Goal: Communication & Community: Share content

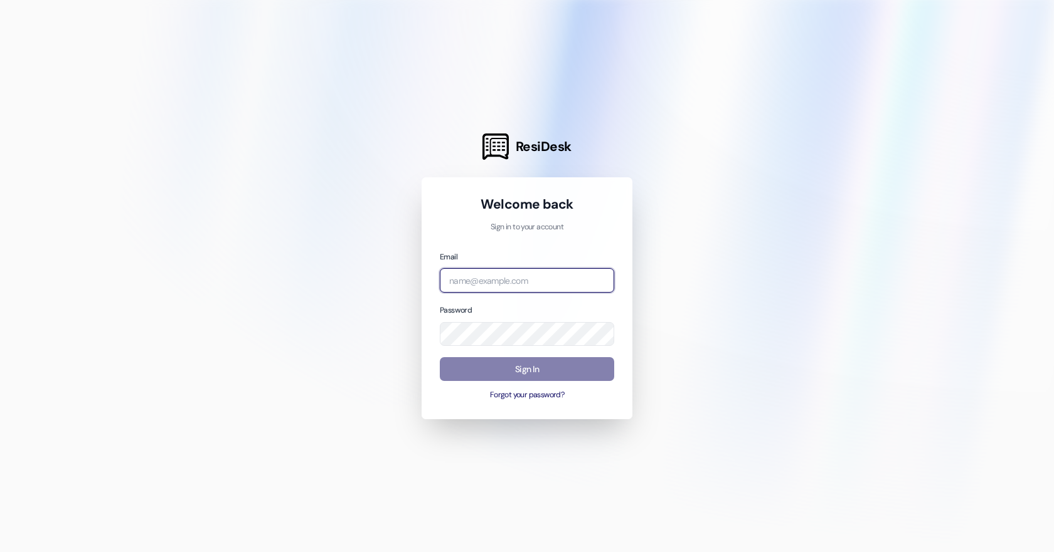
type input "[EMAIL_ADDRESS][DOMAIN_NAME]"
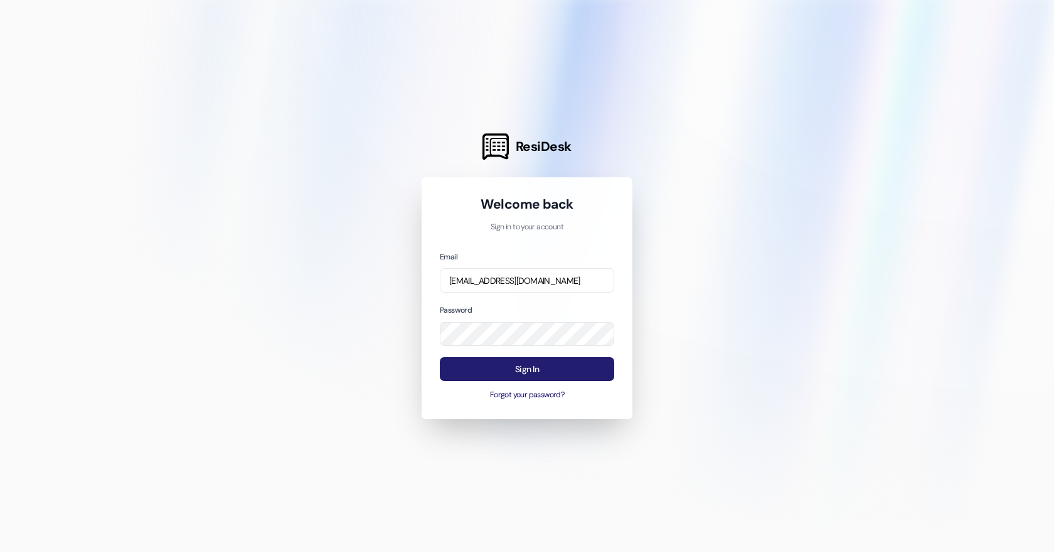
click at [463, 377] on button "Sign In" at bounding box center [527, 369] width 174 height 24
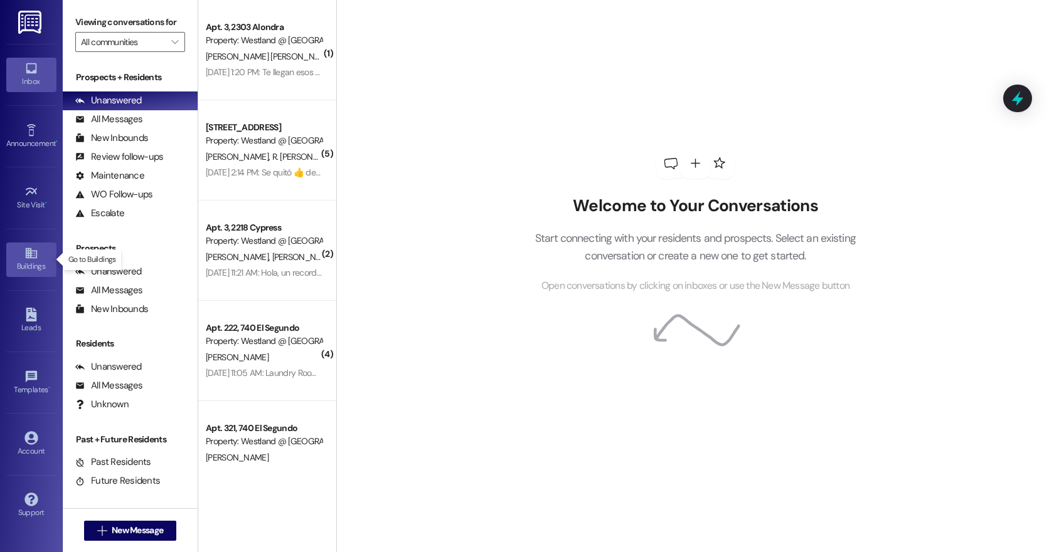
click at [29, 258] on icon at bounding box center [31, 253] width 14 height 14
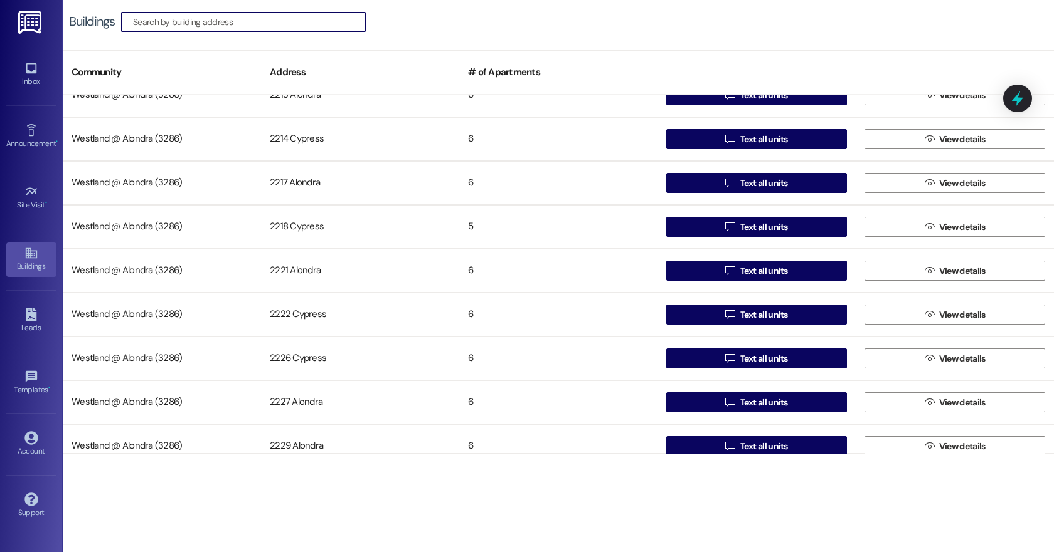
scroll to position [111, 0]
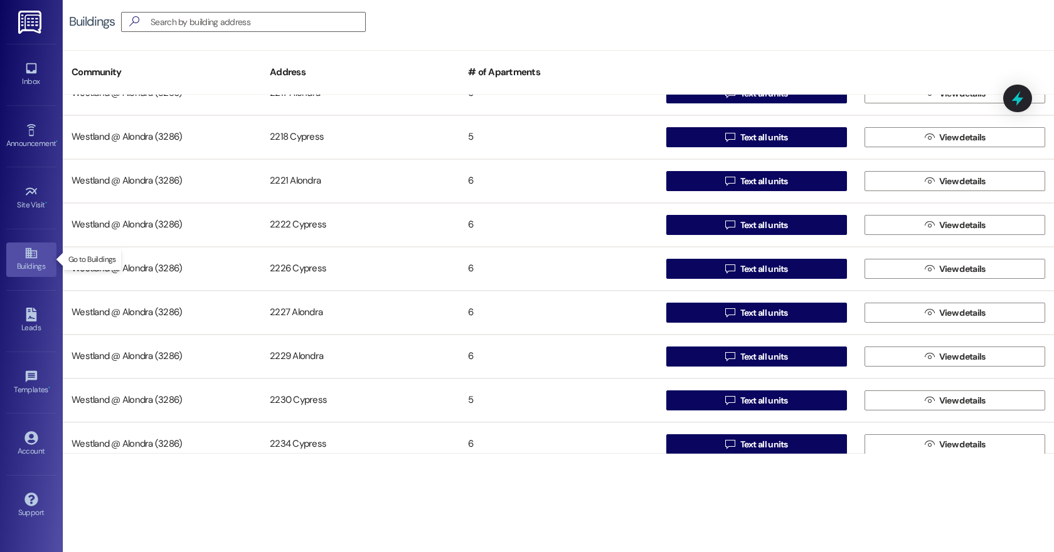
click at [34, 260] on div "Buildings" at bounding box center [31, 266] width 63 height 13
click at [31, 260] on div "Buildings" at bounding box center [31, 266] width 63 height 13
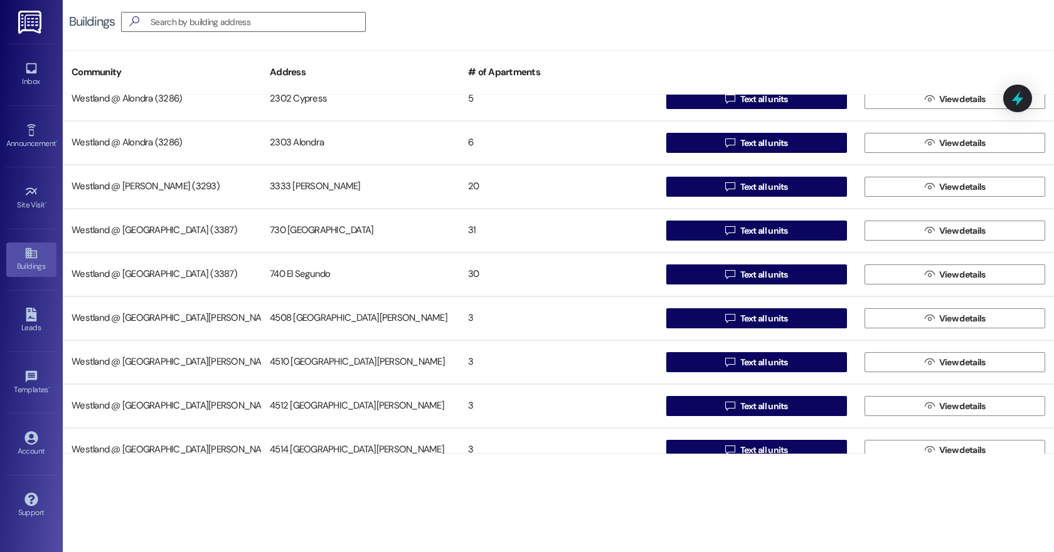
scroll to position [675, 0]
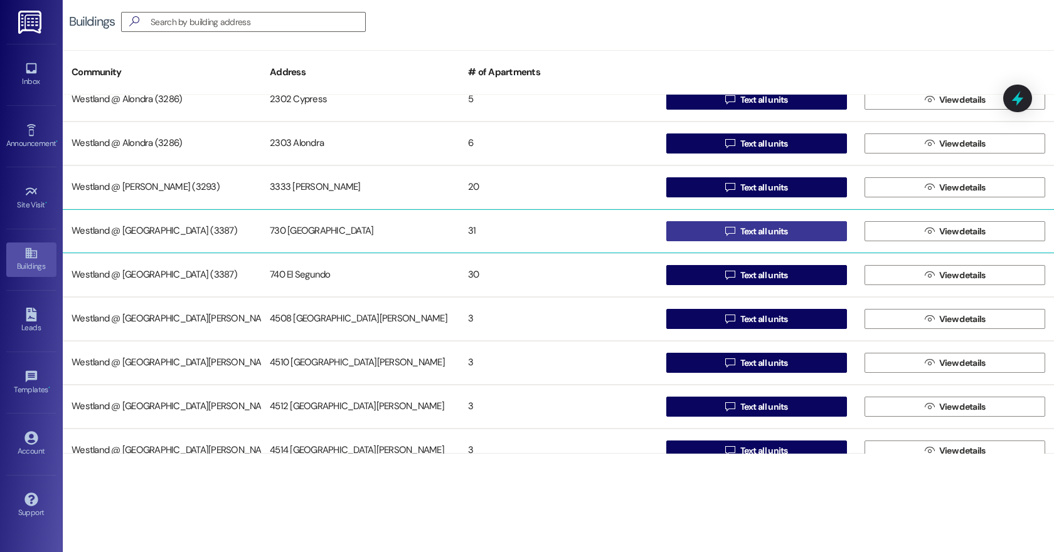
click at [749, 231] on span "Text all units" at bounding box center [764, 231] width 48 height 13
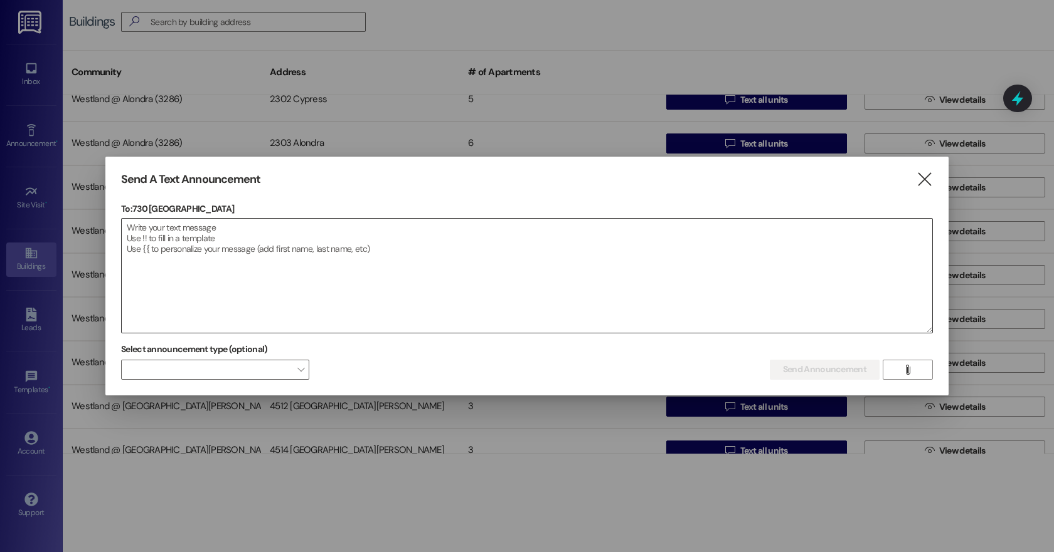
click at [169, 245] on textarea at bounding box center [527, 276] width 810 height 114
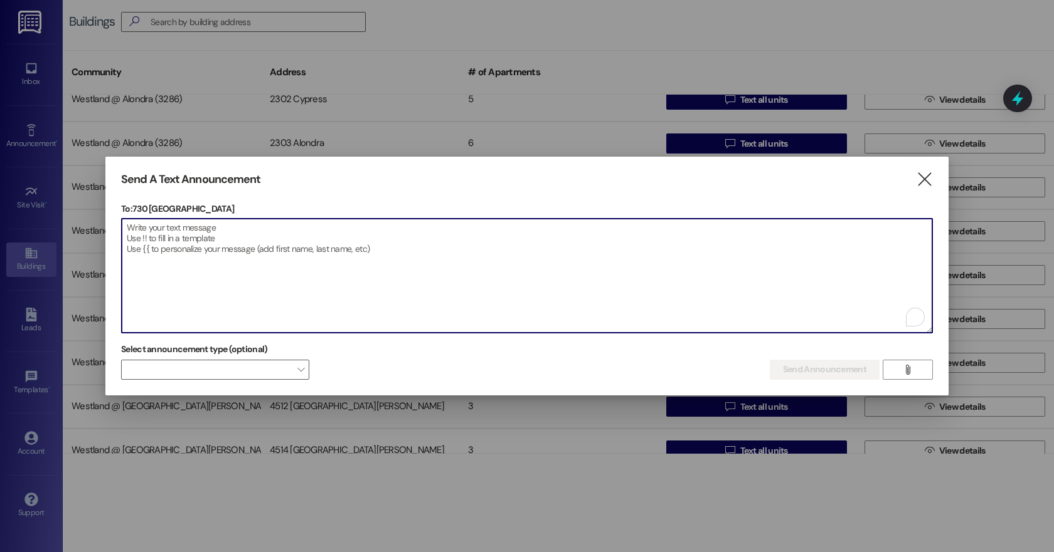
click at [147, 233] on textarea "To enrich screen reader interactions, please activate Accessibility in Grammarl…" at bounding box center [527, 276] width 810 height 114
paste textarea "Dear Residents, Please remember to use only your assigned parking space, clearl…"
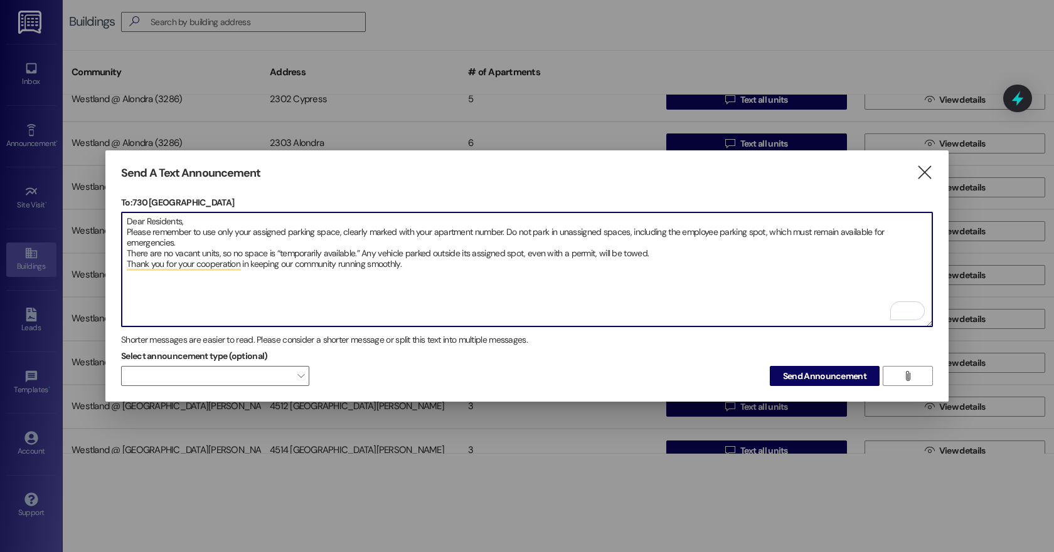
click at [302, 290] on textarea "Dear Residents, Please remember to use only your assigned parking space, clearl…" at bounding box center [527, 270] width 810 height 114
type textarea "Dear Residents, Please remember to use only your assigned parking space, clearl…"
click at [793, 375] on span "Send Announcement" at bounding box center [824, 376] width 83 height 13
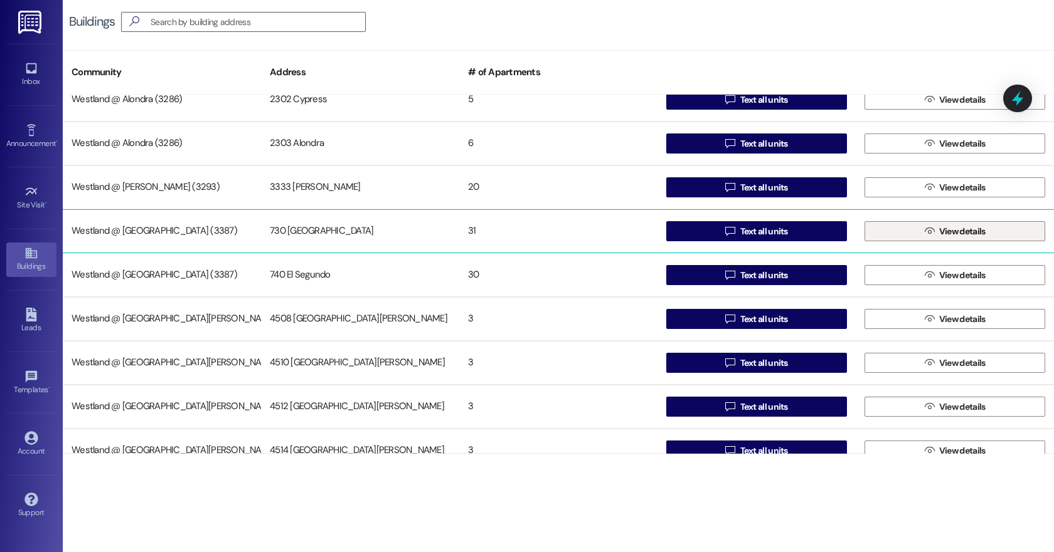
click at [960, 230] on span "View details" at bounding box center [962, 231] width 46 height 13
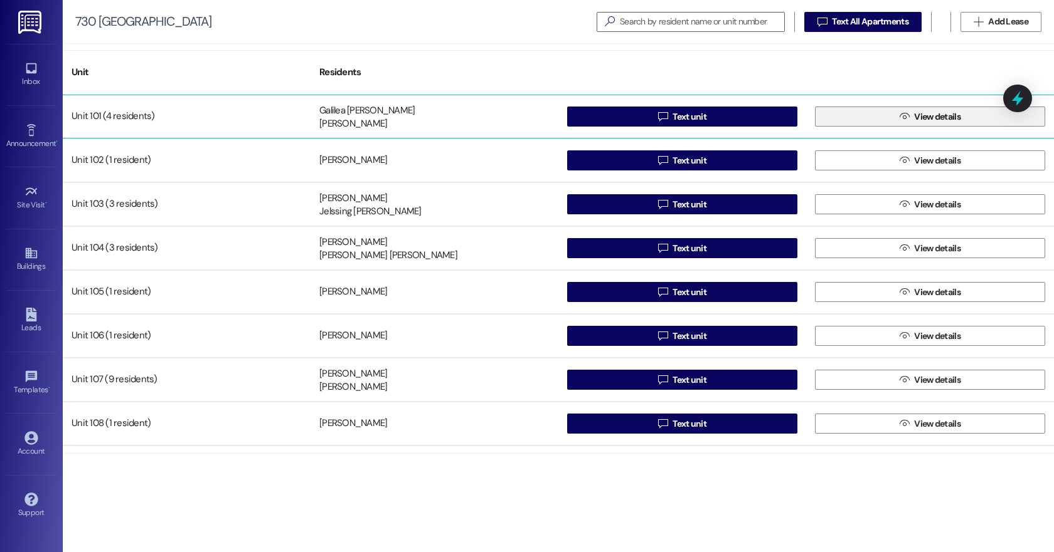
click at [899, 116] on icon "" at bounding box center [903, 117] width 9 height 10
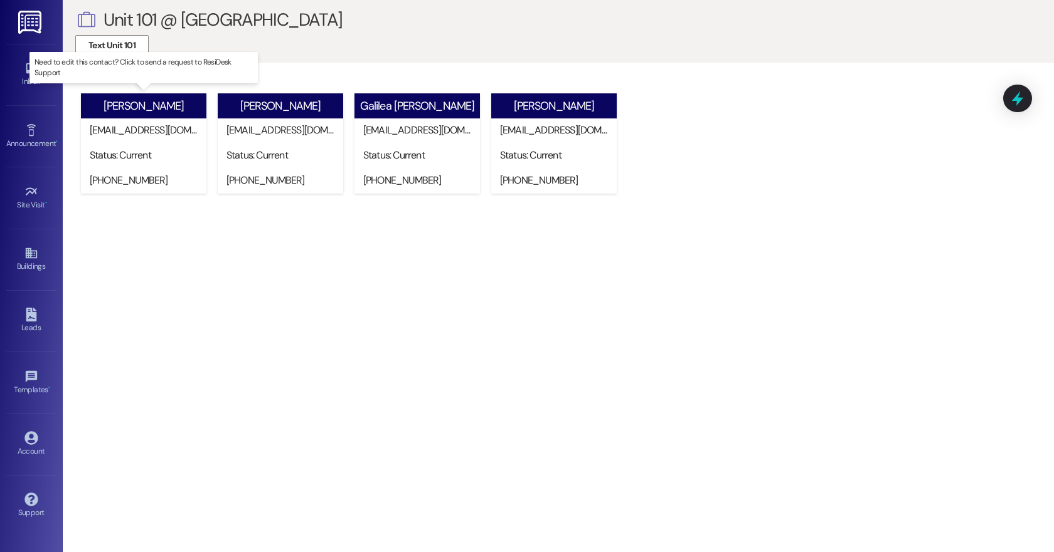
click at [137, 137] on div "[EMAIL_ADDRESS][DOMAIN_NAME]" at bounding box center [146, 131] width 119 height 25
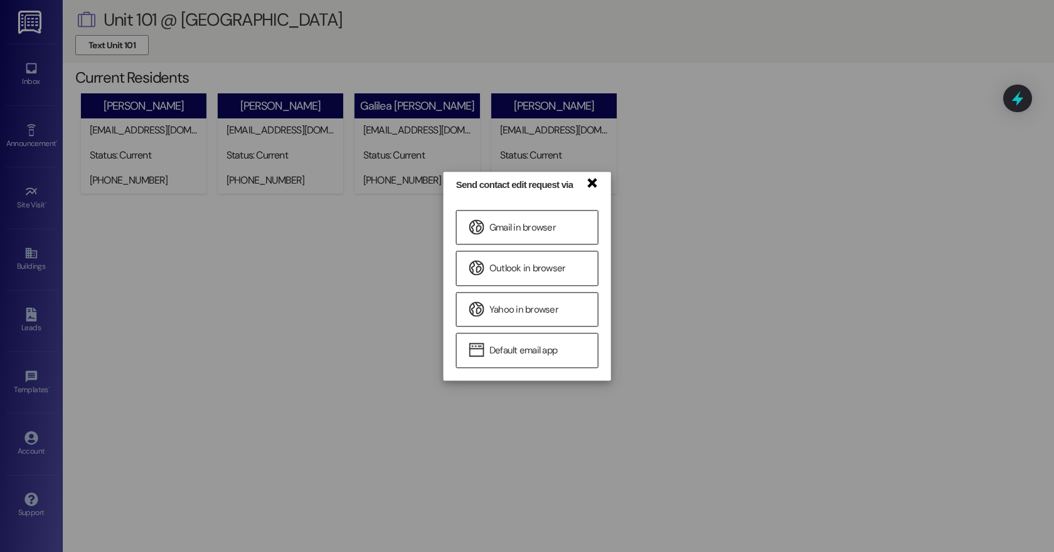
drag, startPoint x: 593, startPoint y: 181, endPoint x: 396, endPoint y: 102, distance: 212.2
click at [592, 181] on link "×" at bounding box center [591, 182] width 13 height 13
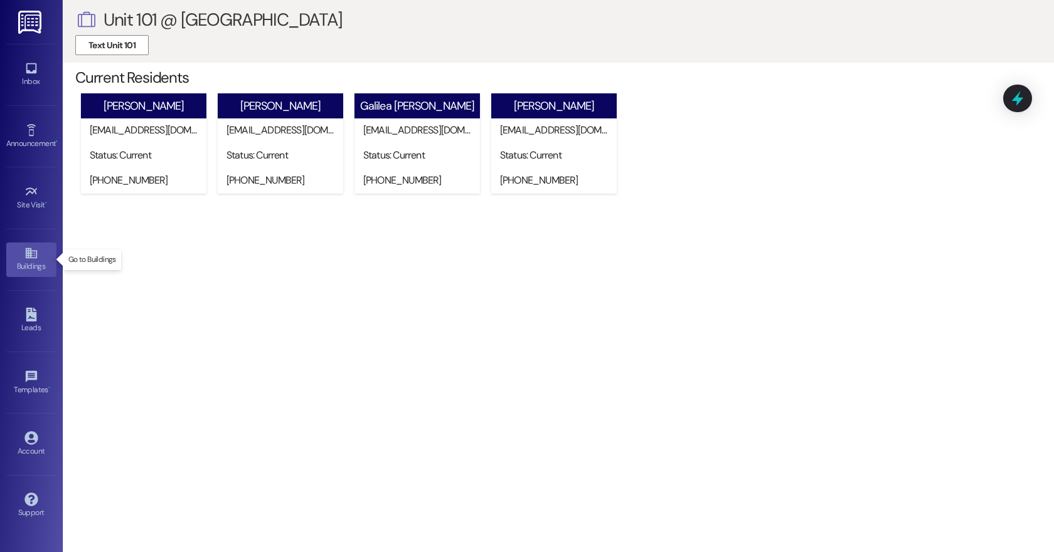
click at [24, 252] on icon at bounding box center [31, 253] width 14 height 14
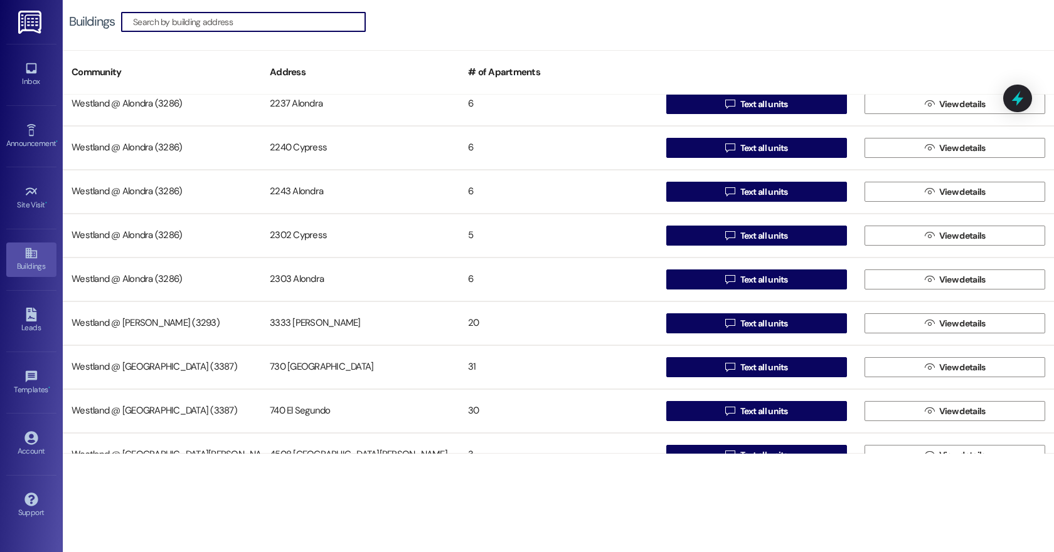
scroll to position [557, 0]
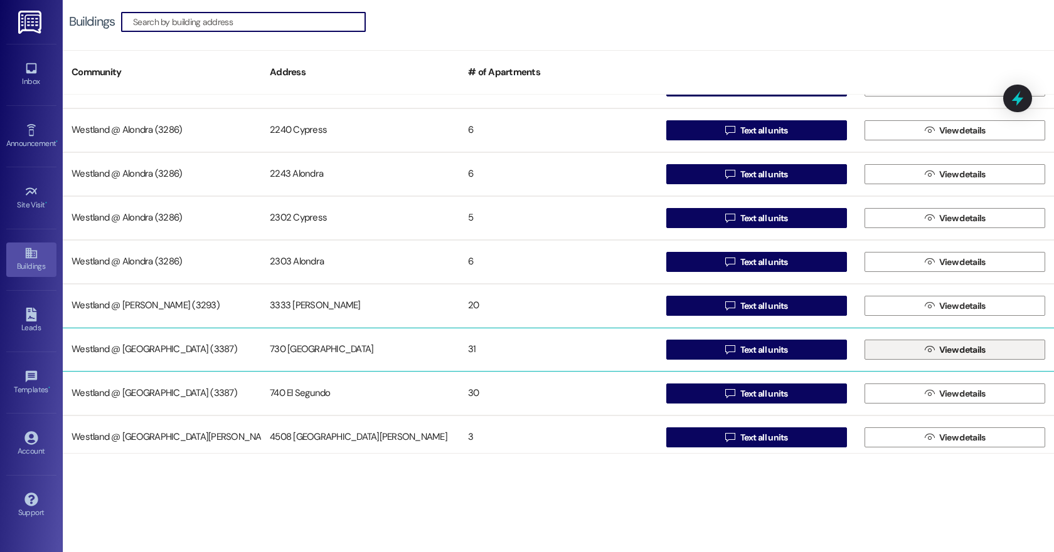
click at [939, 351] on span "View details" at bounding box center [962, 350] width 46 height 13
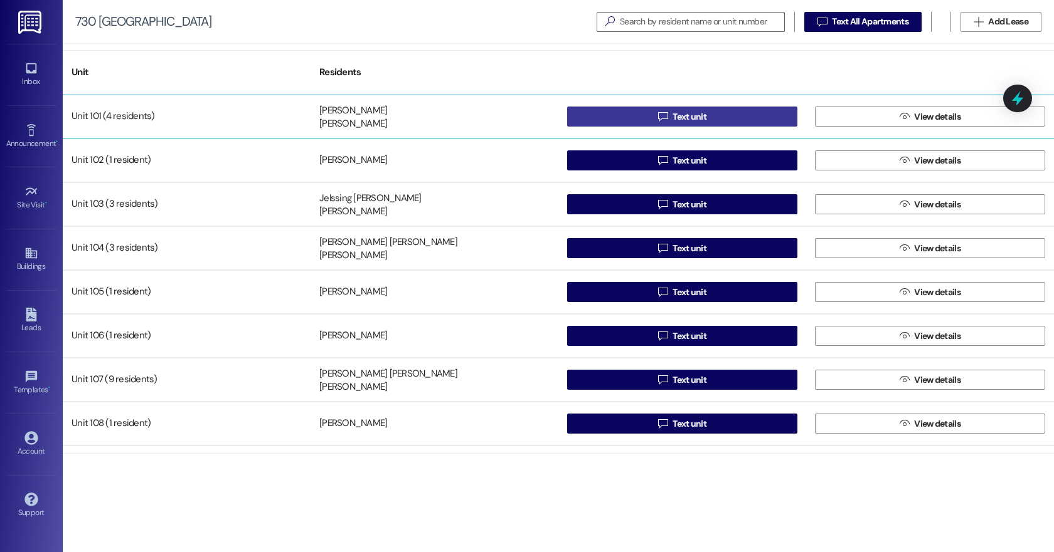
click at [697, 117] on span "Text unit" at bounding box center [689, 116] width 34 height 13
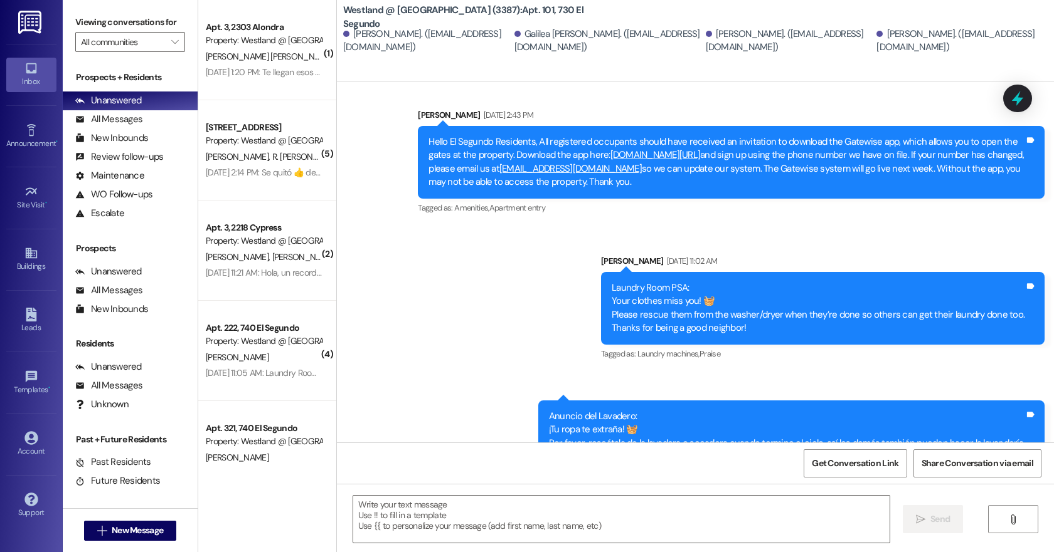
scroll to position [2486, 0]
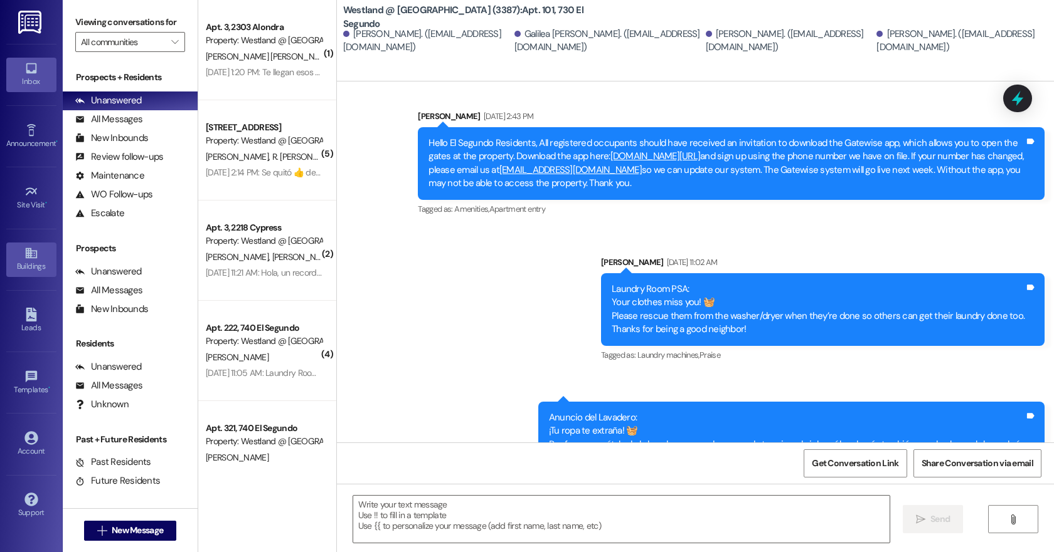
click at [31, 260] on div "Buildings" at bounding box center [31, 266] width 63 height 13
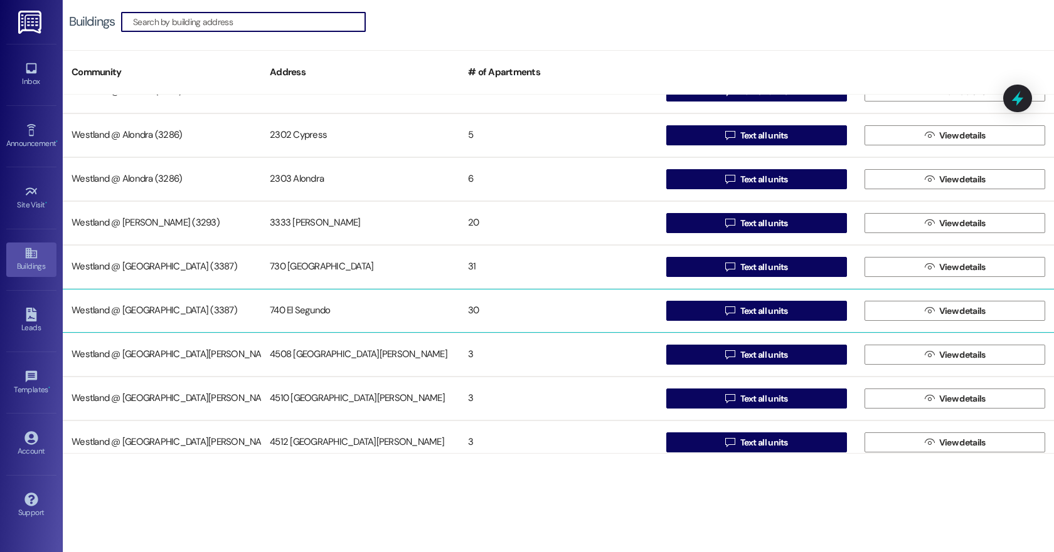
scroll to position [640, 0]
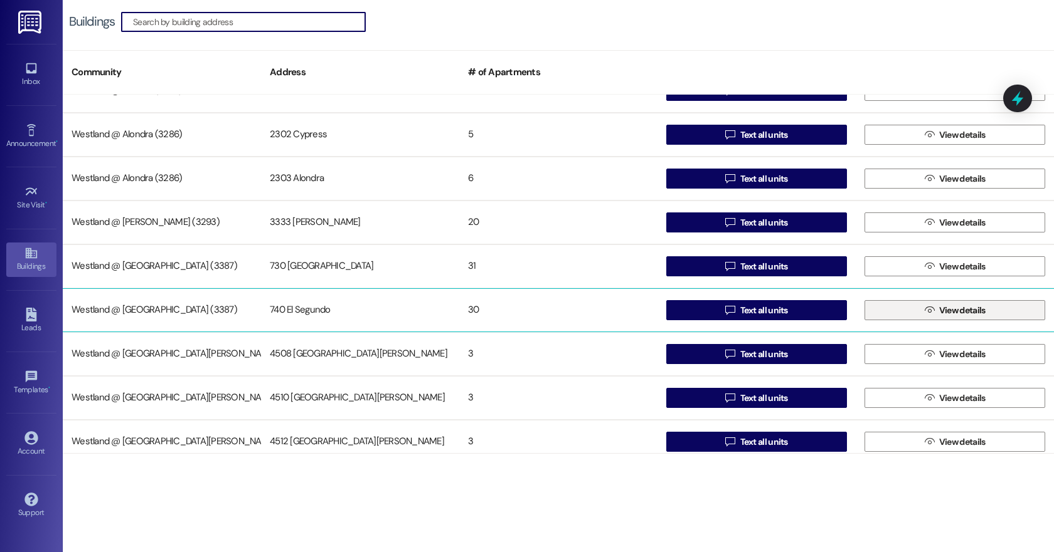
click at [947, 312] on span "View details" at bounding box center [962, 310] width 46 height 13
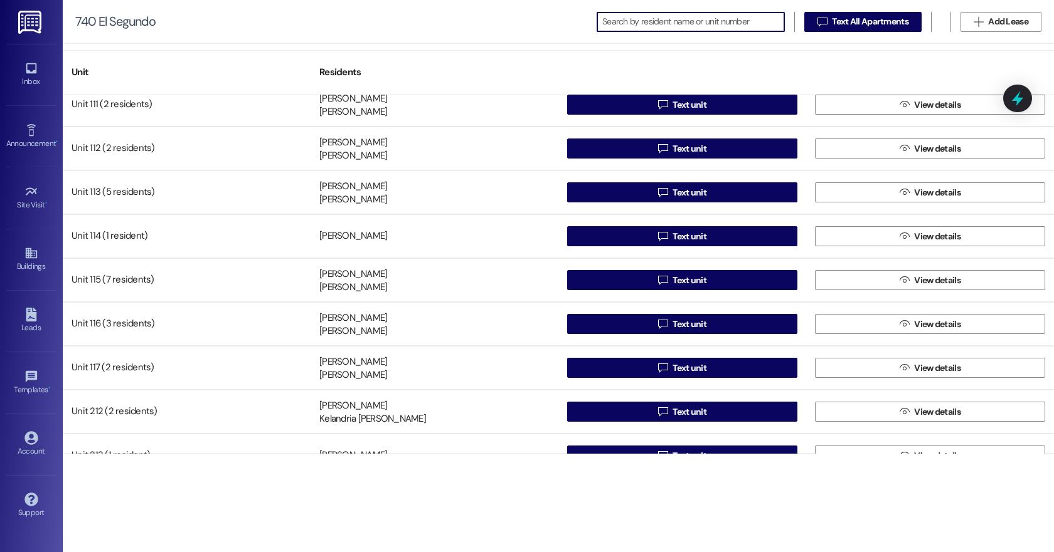
scroll to position [40, 0]
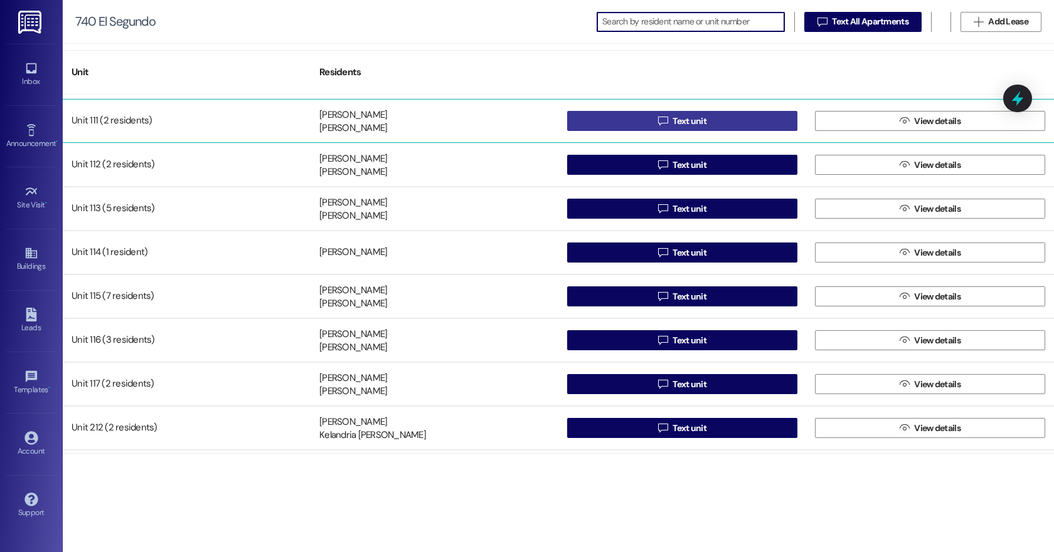
click at [677, 120] on span "Text unit" at bounding box center [689, 121] width 34 height 13
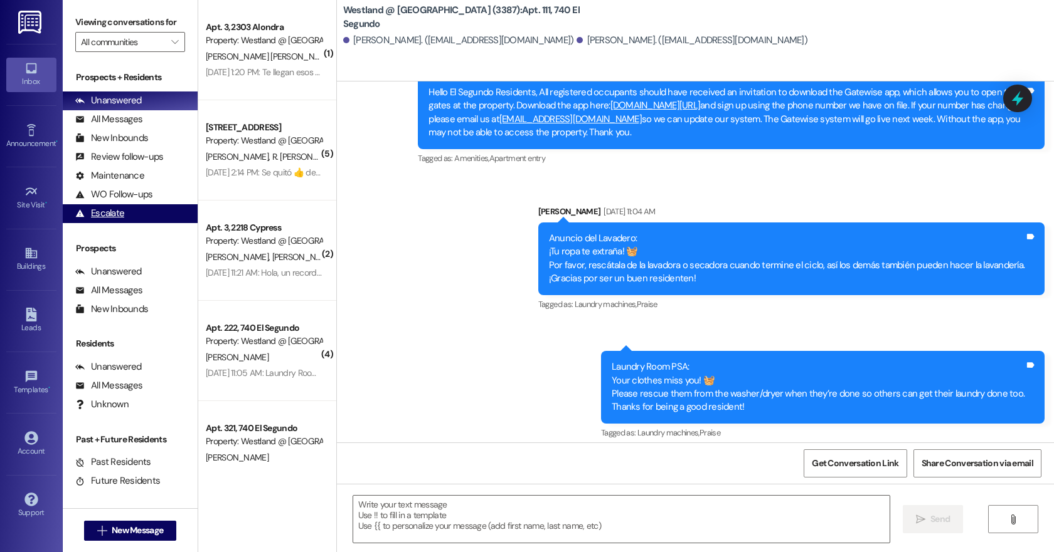
scroll to position [941, 0]
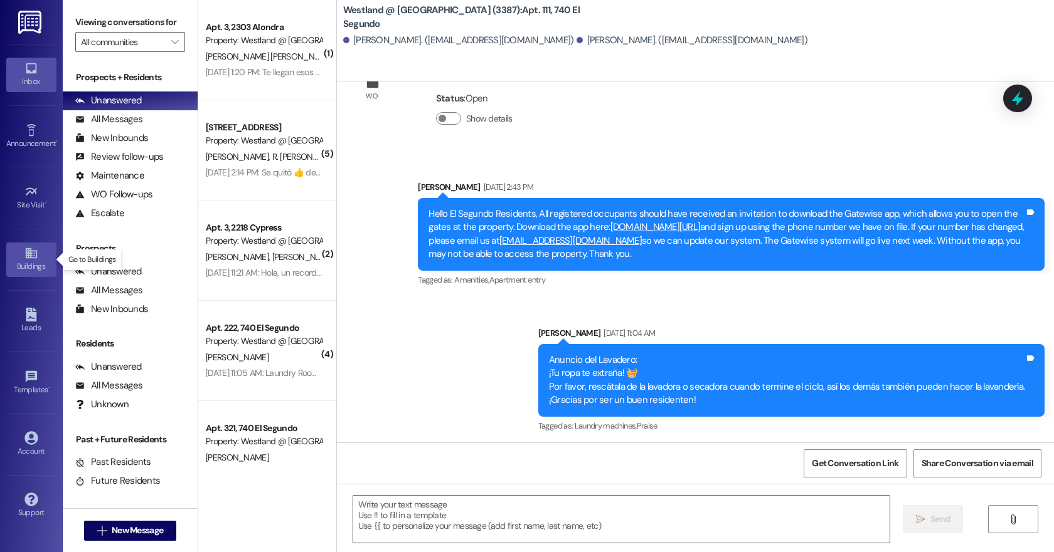
click at [26, 256] on icon at bounding box center [31, 253] width 14 height 14
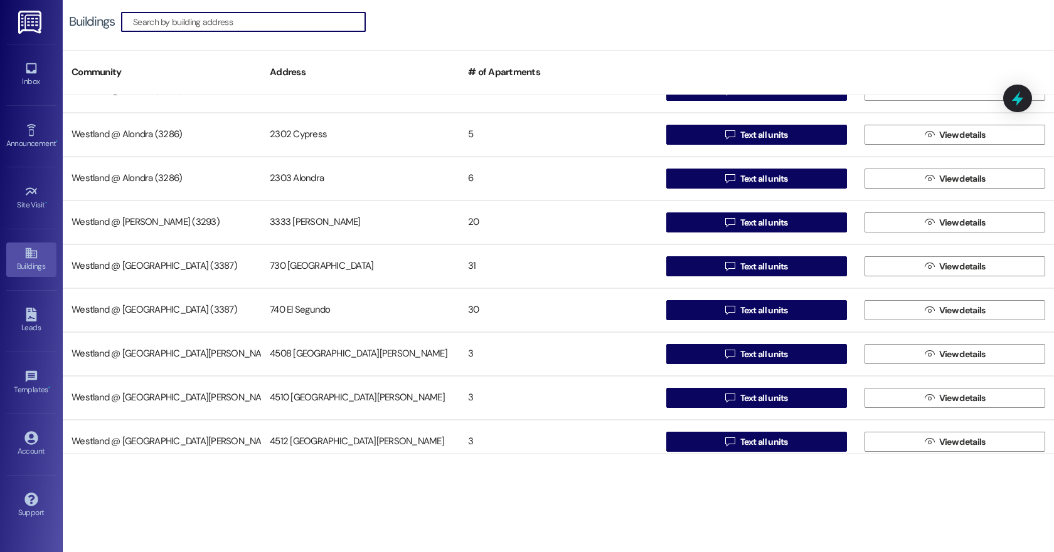
scroll to position [694, 0]
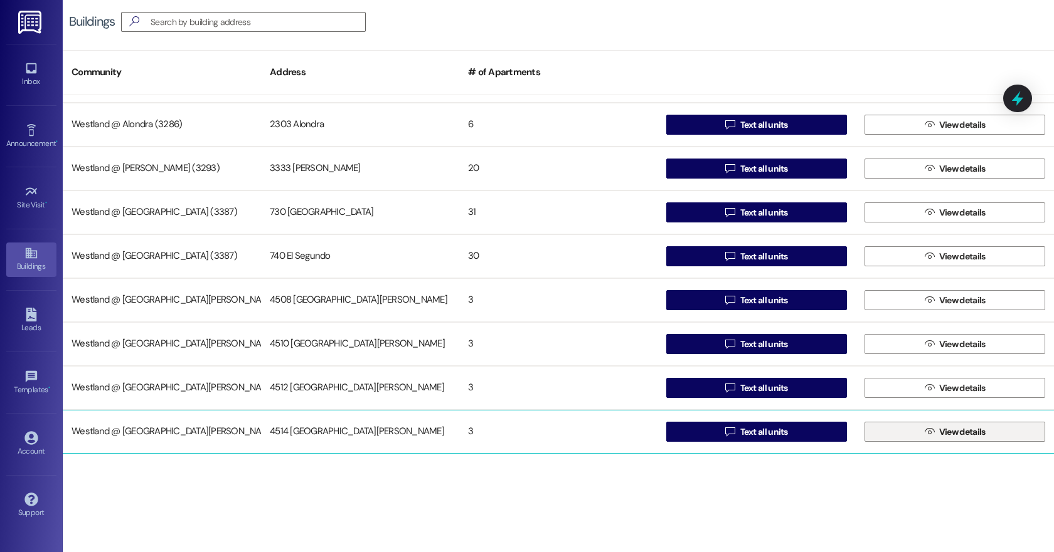
click at [957, 434] on span "View details" at bounding box center [962, 432] width 46 height 13
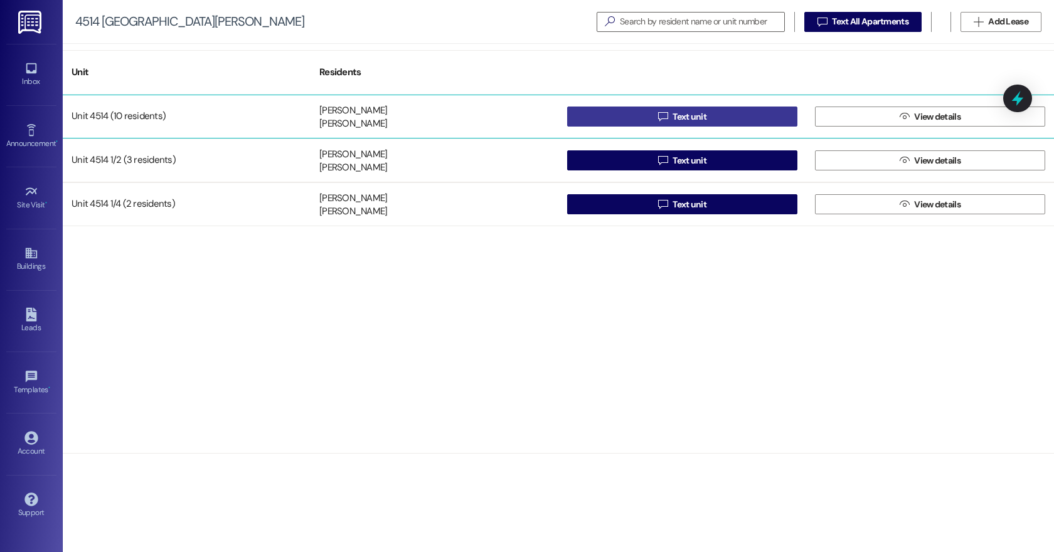
click at [685, 114] on span "Text unit" at bounding box center [689, 116] width 34 height 13
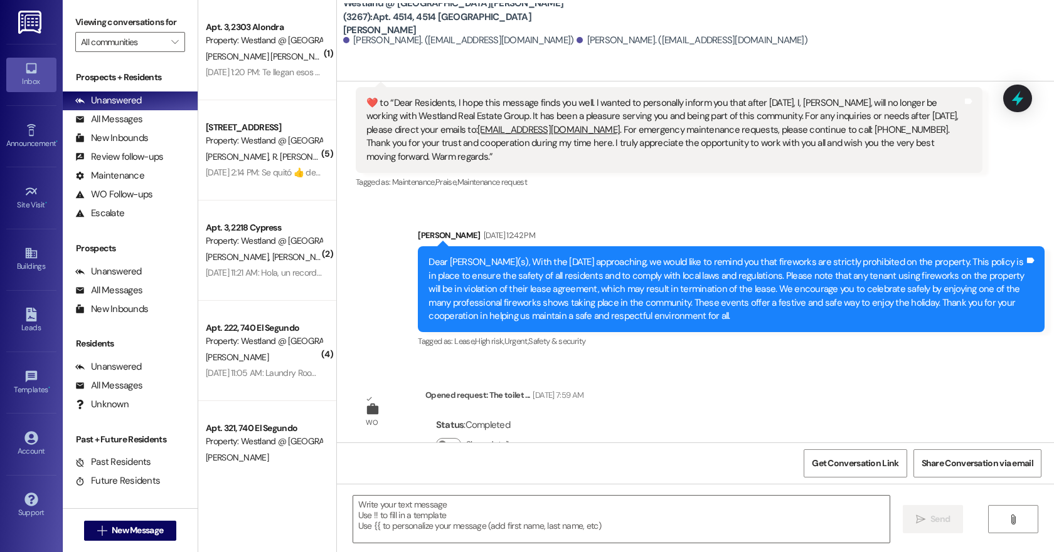
scroll to position [1305, 0]
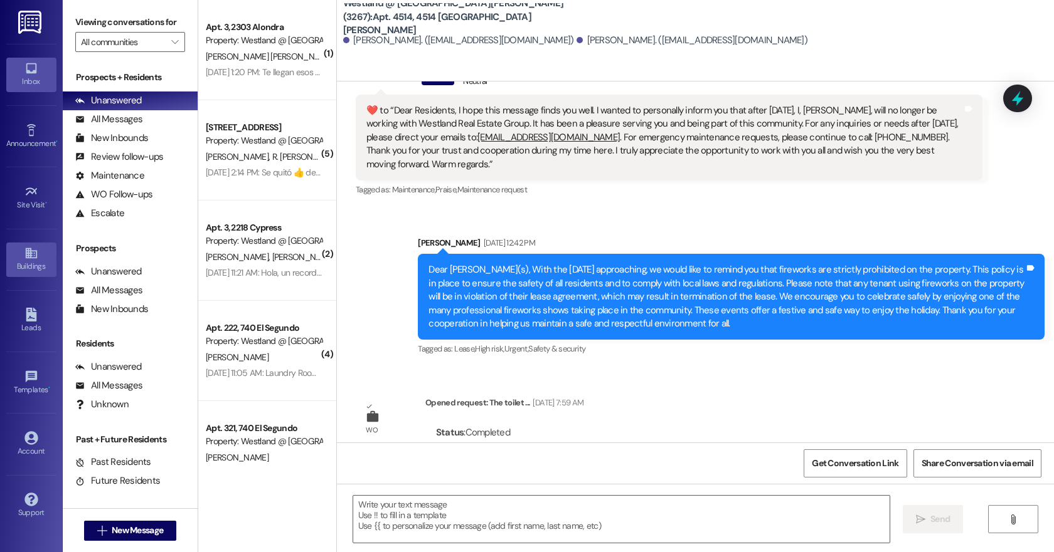
click at [23, 265] on div "Buildings" at bounding box center [31, 266] width 63 height 13
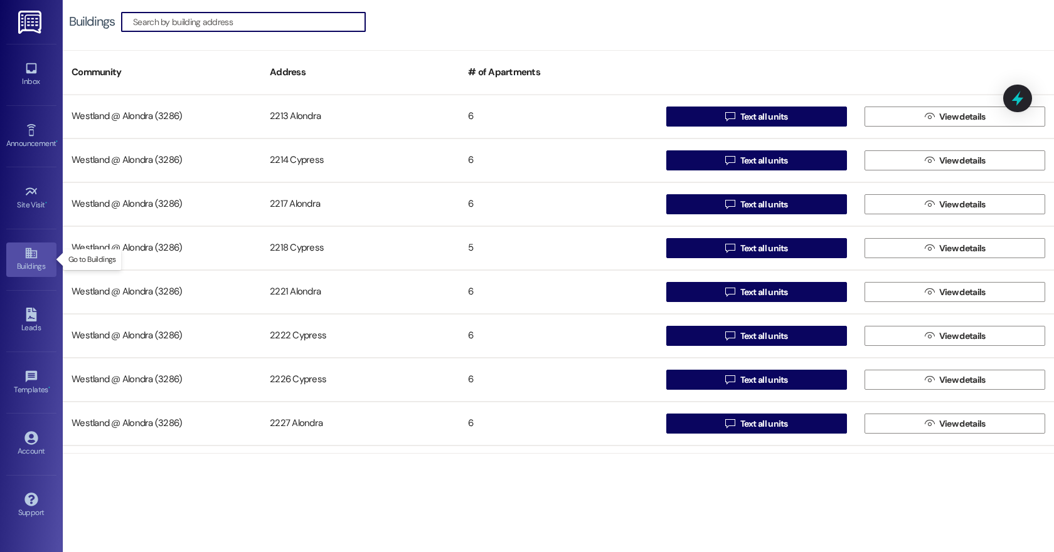
click at [19, 263] on div "Buildings" at bounding box center [31, 266] width 63 height 13
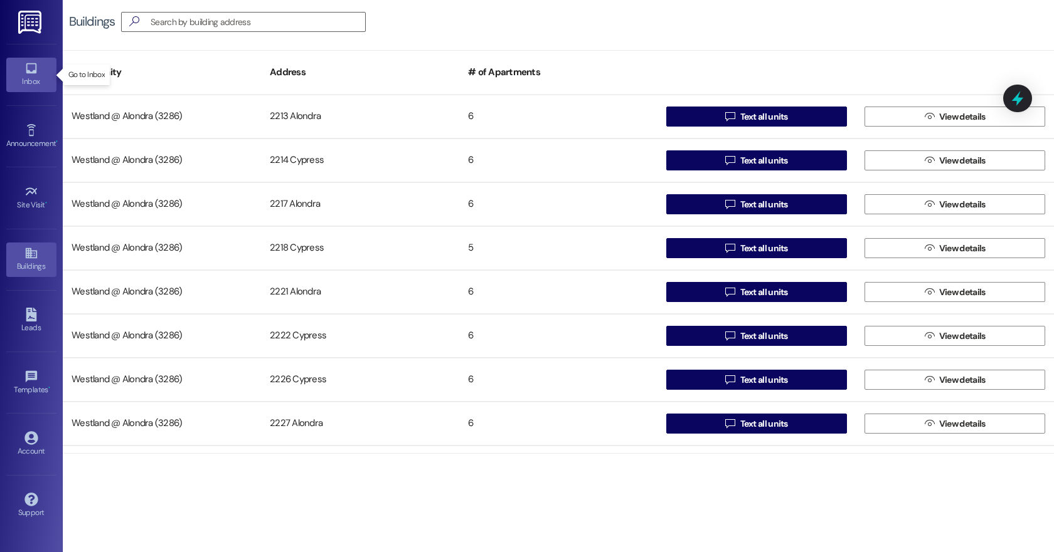
click at [27, 70] on icon at bounding box center [31, 68] width 14 height 14
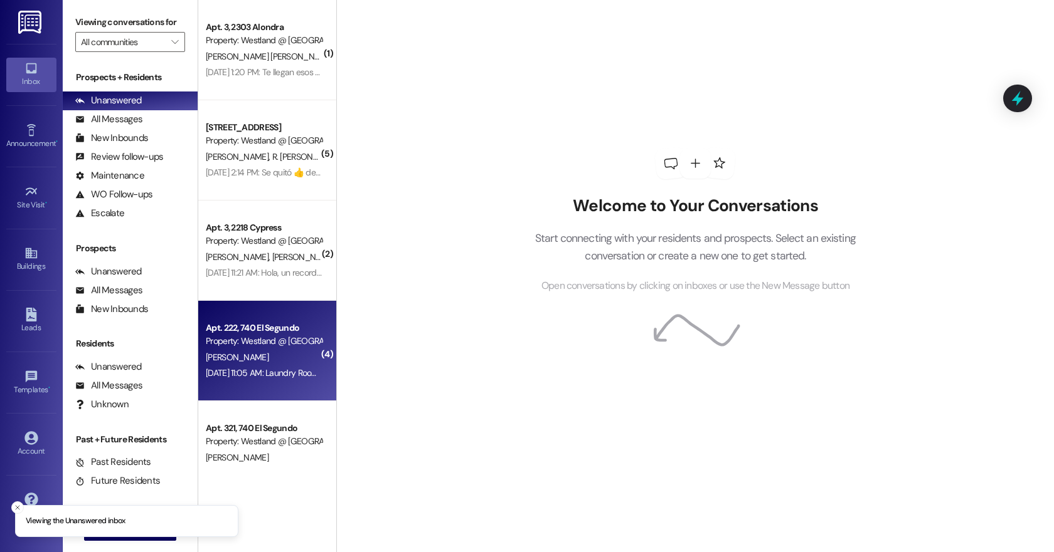
scroll to position [3, 0]
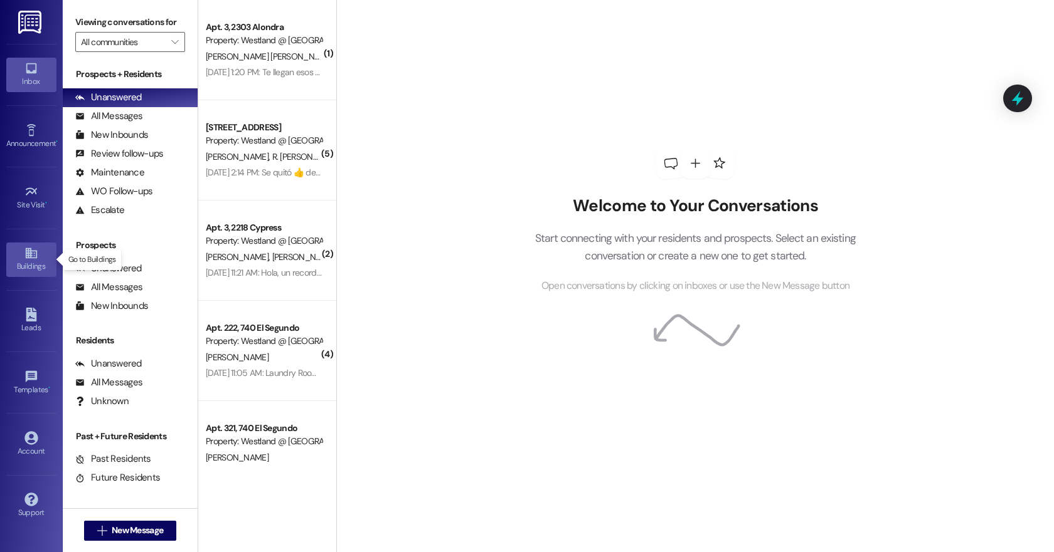
click at [23, 260] on div "Buildings" at bounding box center [31, 266] width 63 height 13
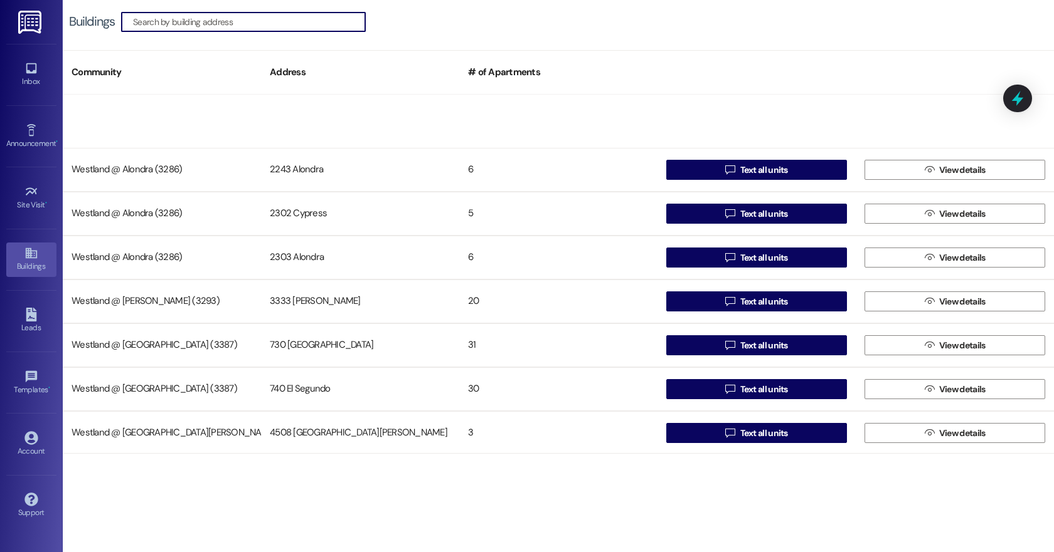
scroll to position [694, 0]
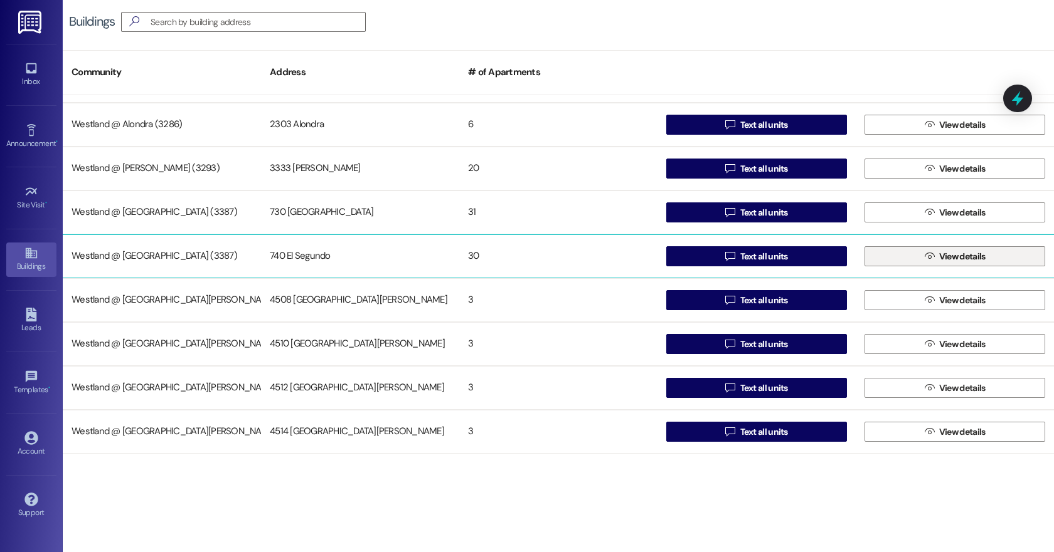
click at [956, 255] on span "View details" at bounding box center [962, 256] width 46 height 13
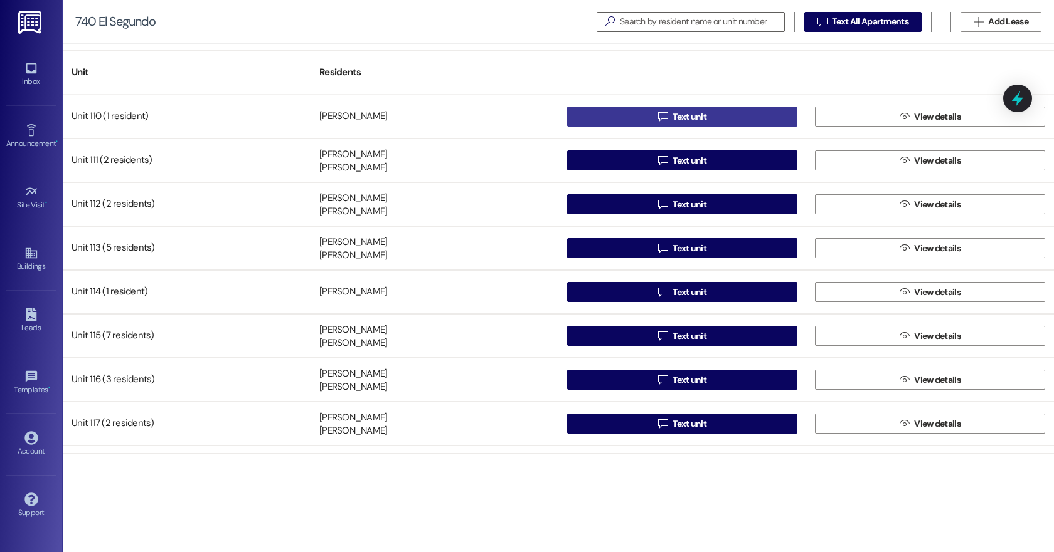
click at [683, 115] on span "Text unit" at bounding box center [689, 116] width 34 height 13
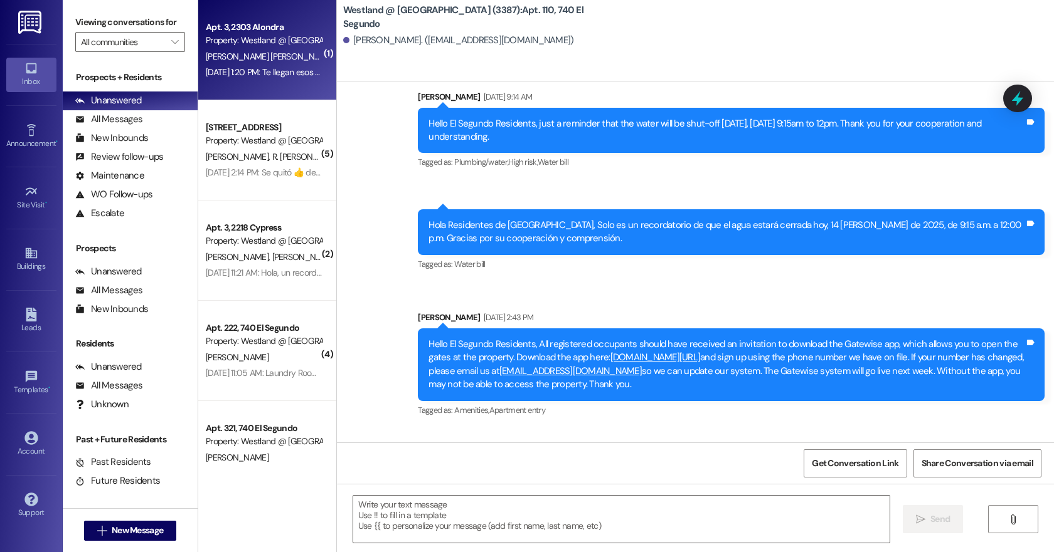
scroll to position [23935, 0]
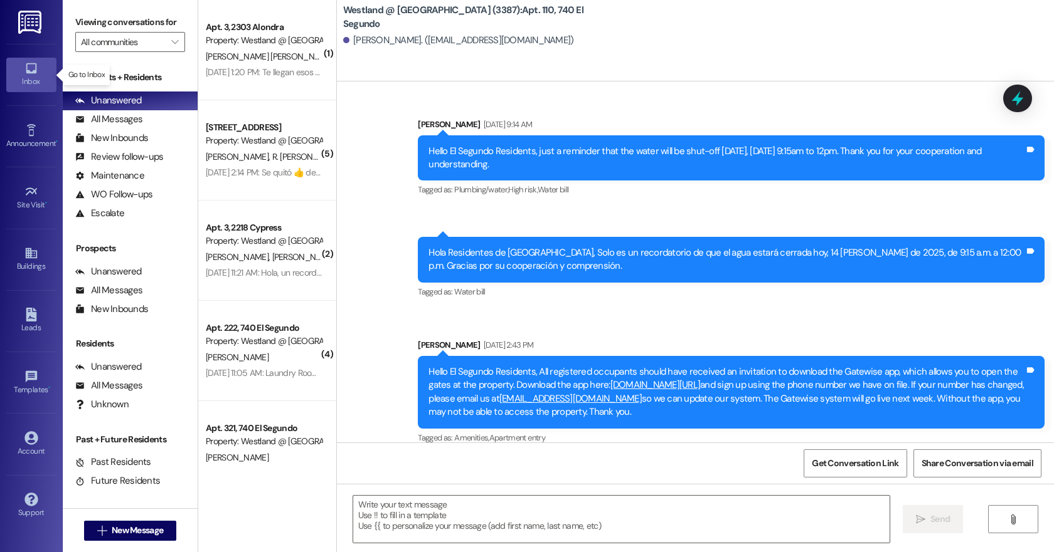
click at [28, 74] on icon at bounding box center [31, 68] width 14 height 14
click at [24, 251] on icon at bounding box center [31, 253] width 14 height 14
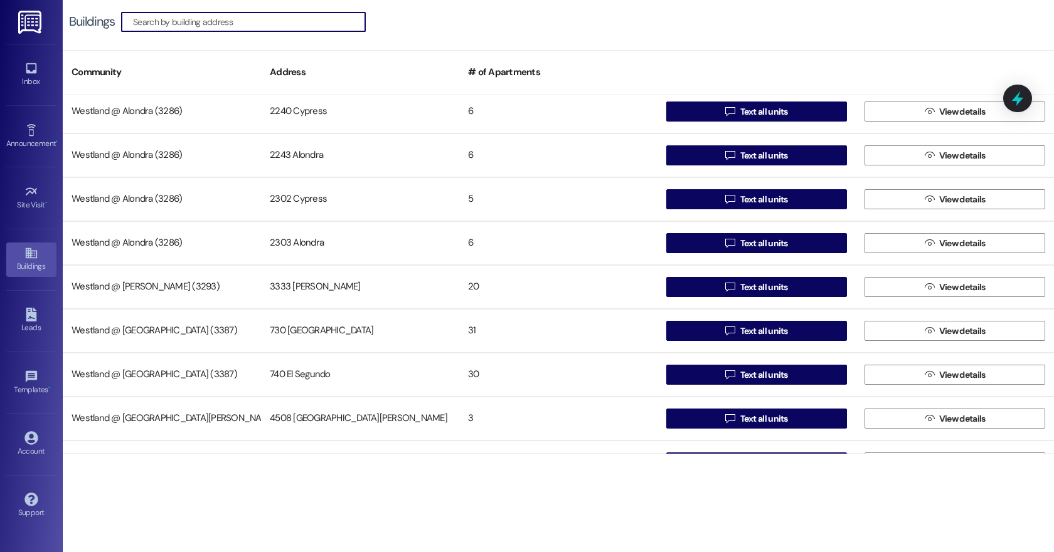
scroll to position [605, 0]
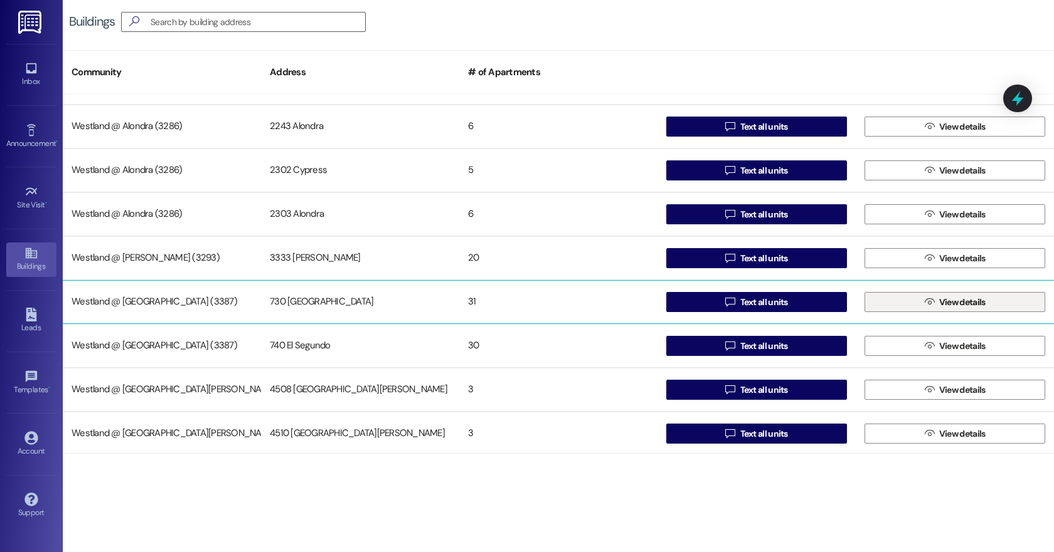
click at [952, 299] on span "View details" at bounding box center [962, 302] width 46 height 13
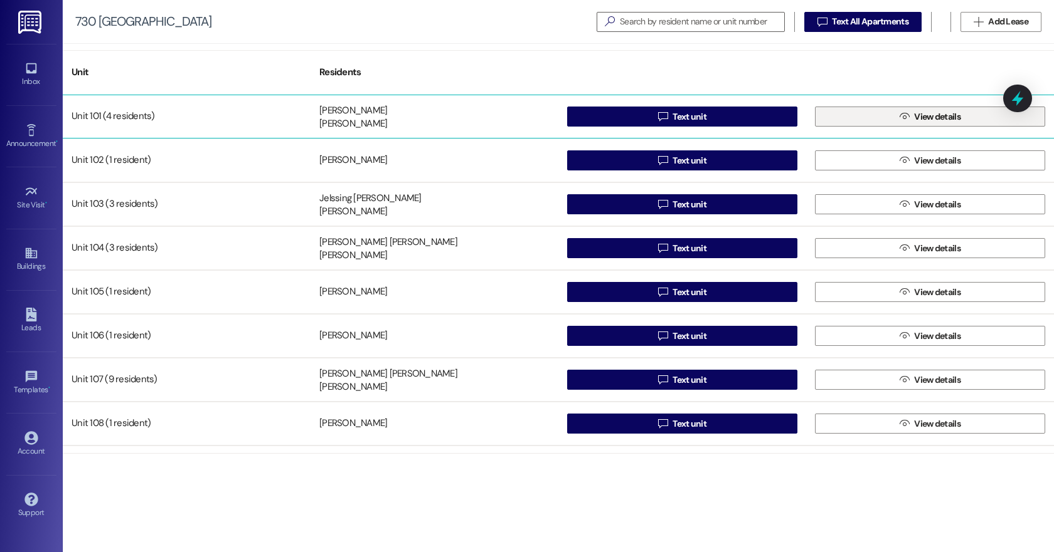
click at [899, 114] on icon "" at bounding box center [903, 117] width 9 height 10
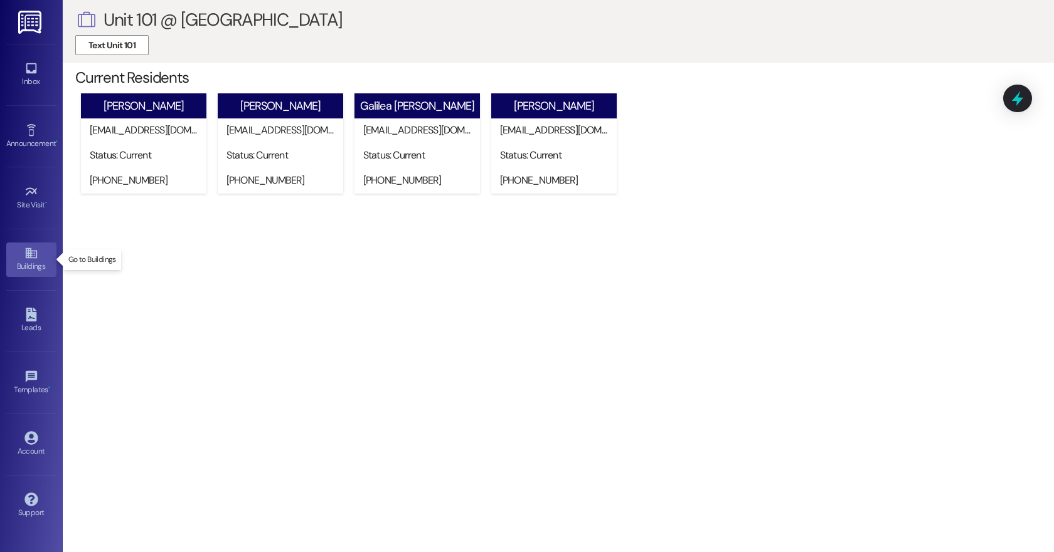
click at [31, 262] on div "Buildings" at bounding box center [31, 266] width 63 height 13
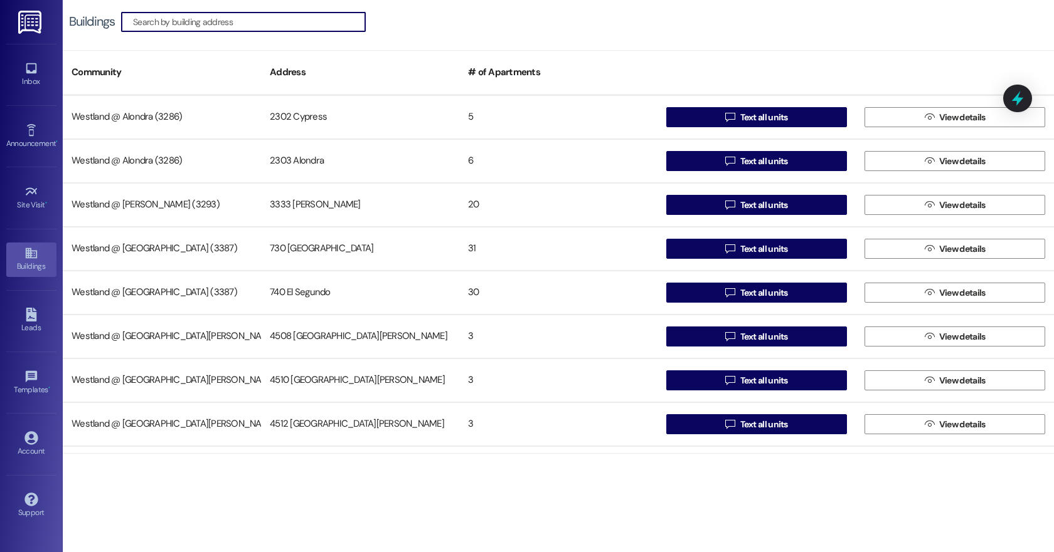
scroll to position [694, 0]
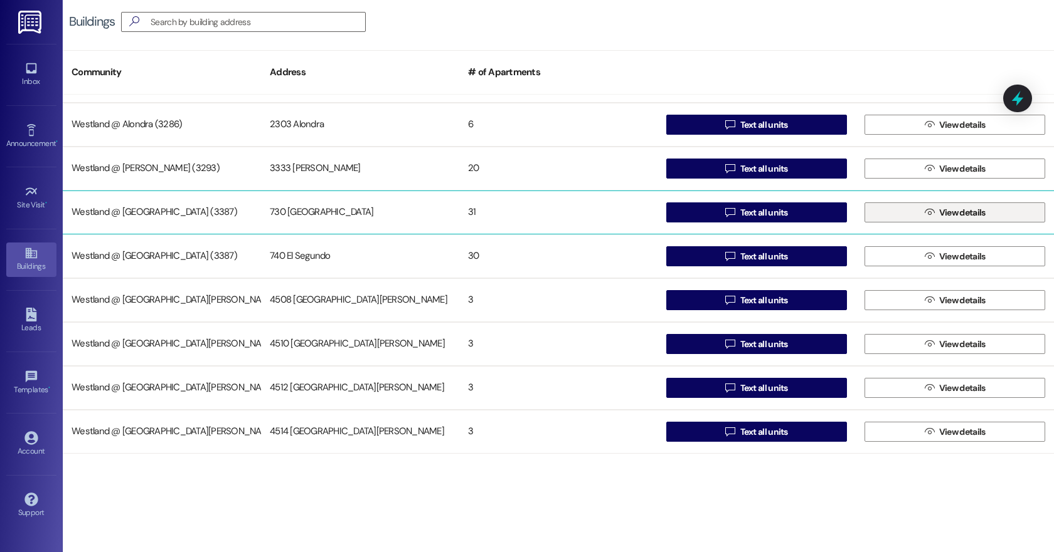
click at [958, 214] on span "View details" at bounding box center [962, 212] width 46 height 13
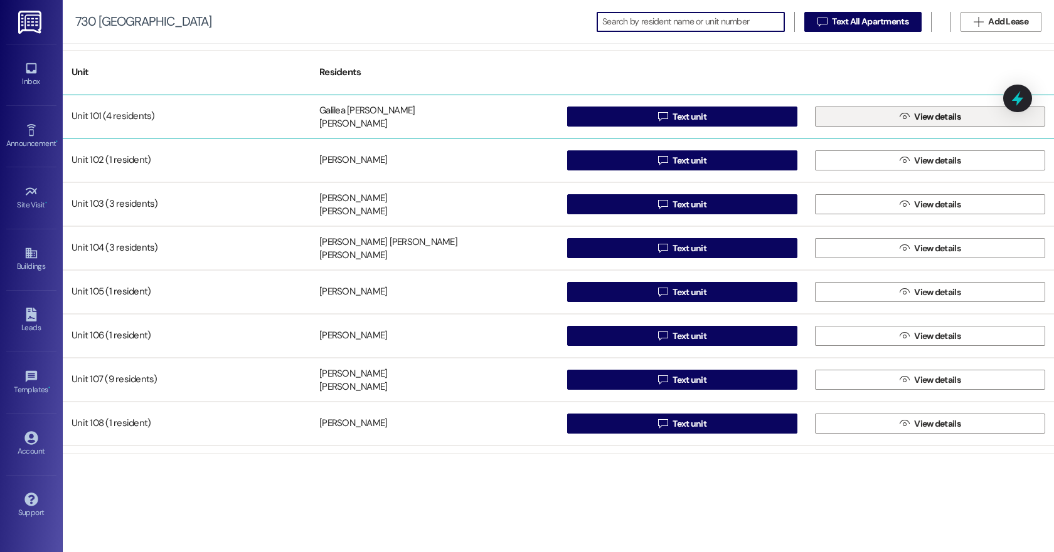
click at [917, 120] on span "View details" at bounding box center [937, 116] width 46 height 13
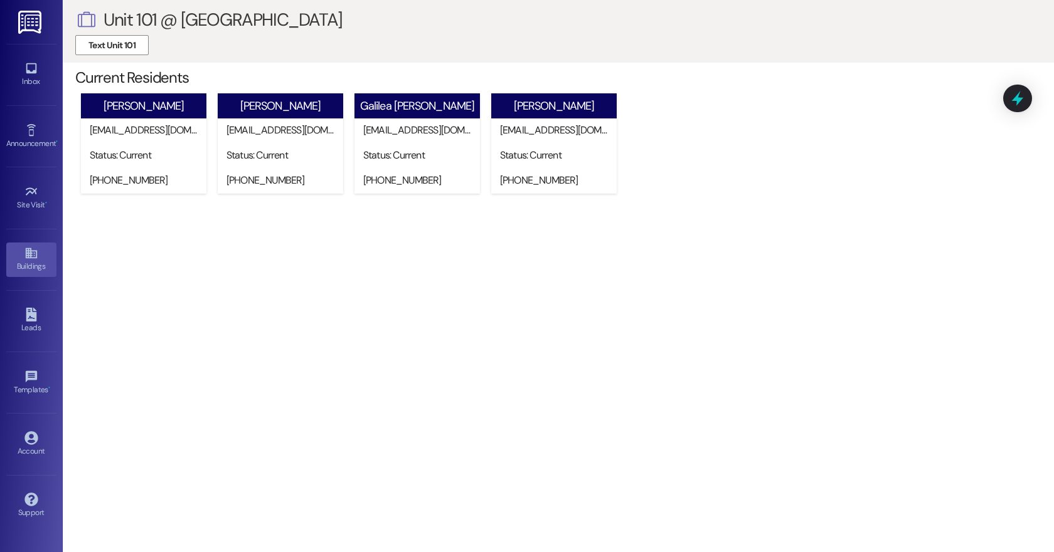
click at [33, 250] on icon at bounding box center [31, 253] width 14 height 14
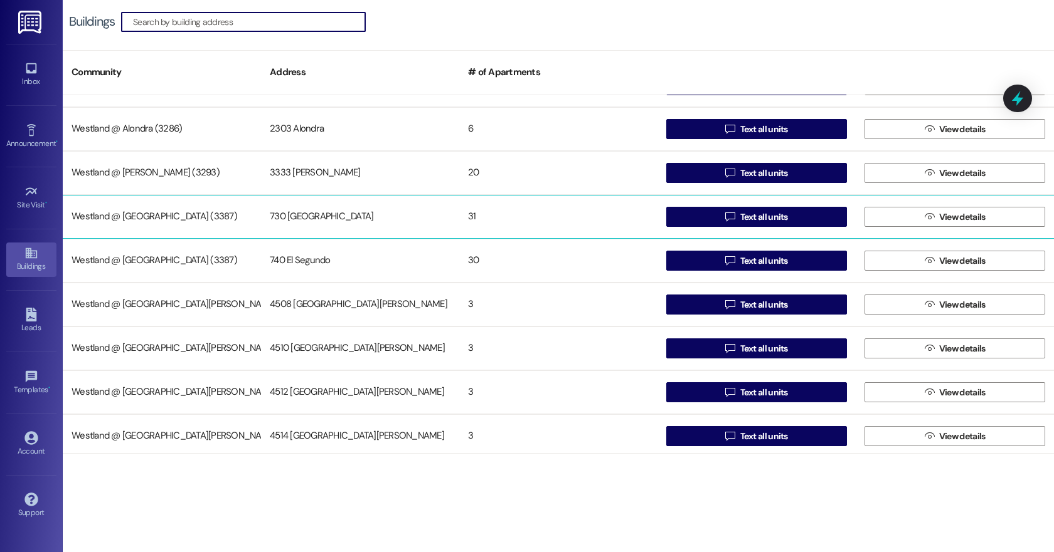
scroll to position [689, 0]
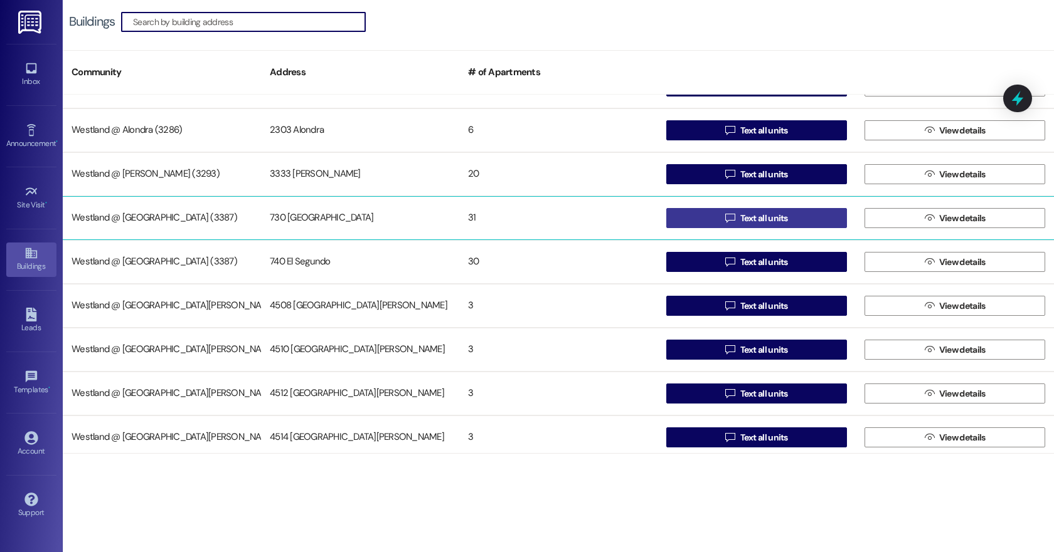
click at [764, 218] on span "Text all units" at bounding box center [764, 218] width 48 height 13
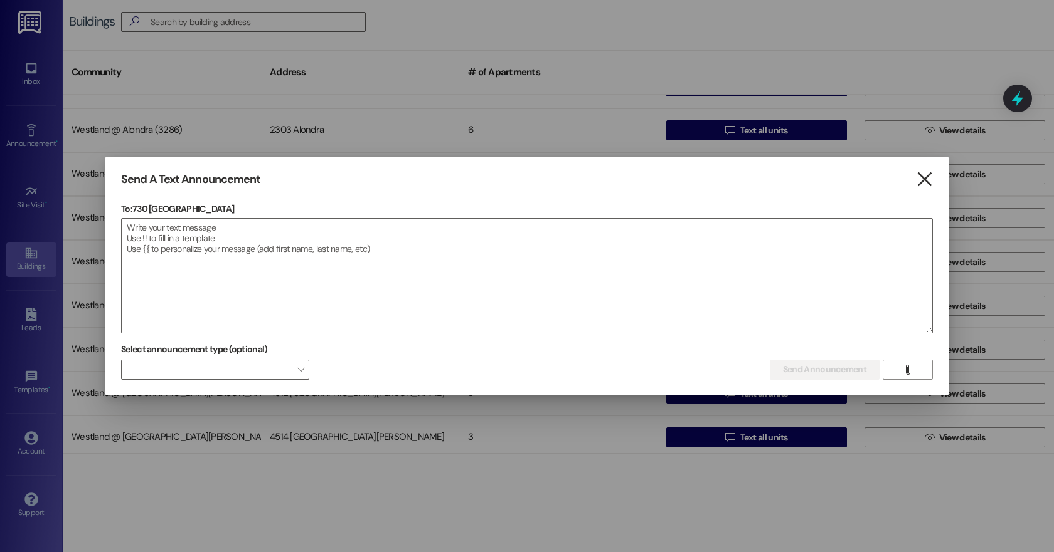
click at [924, 178] on icon "" at bounding box center [924, 179] width 17 height 13
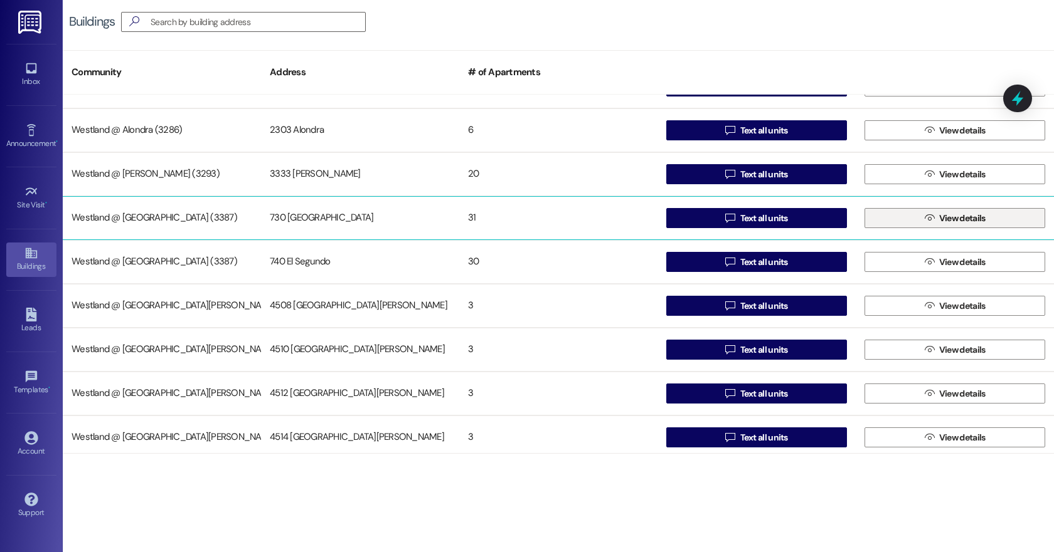
click at [941, 209] on span " View details" at bounding box center [955, 218] width 66 height 19
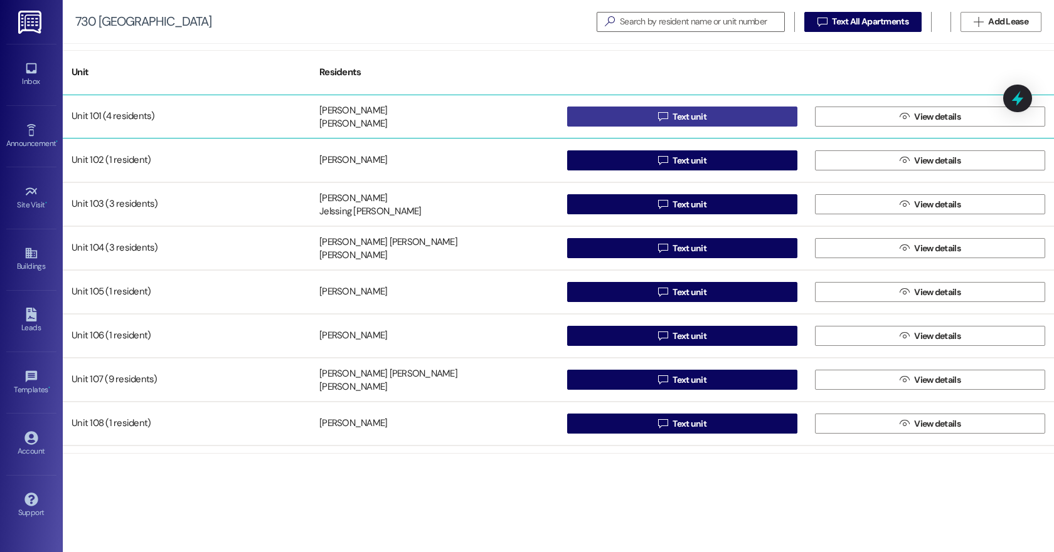
click at [679, 114] on span "Text unit" at bounding box center [689, 116] width 34 height 13
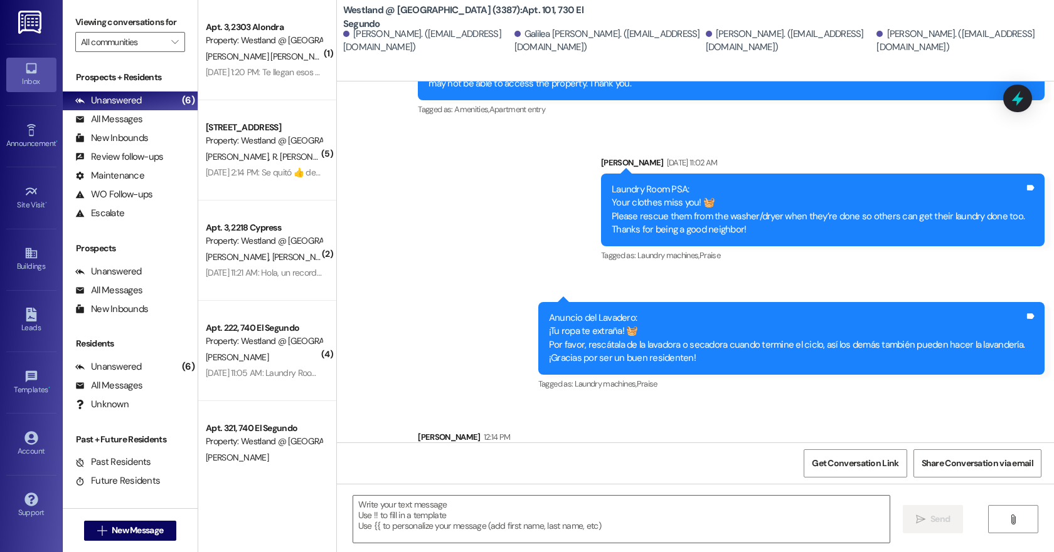
scroll to position [2584, 0]
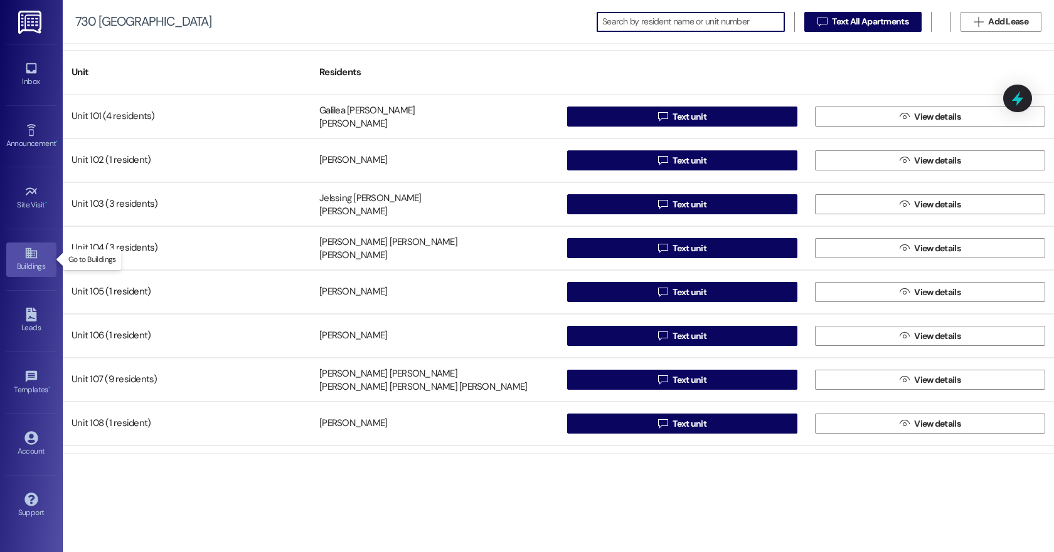
click at [28, 261] on div "Buildings" at bounding box center [31, 266] width 63 height 13
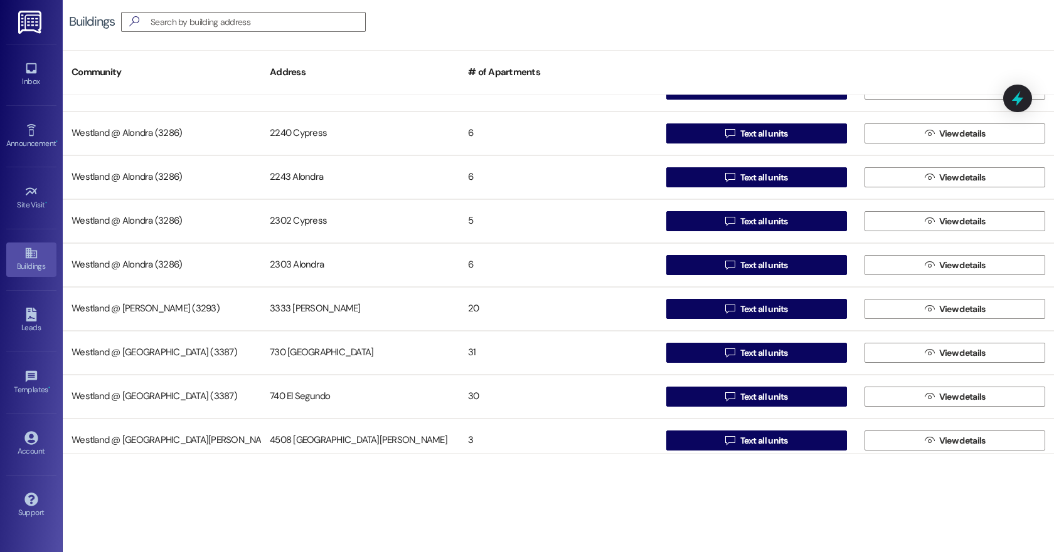
scroll to position [625, 0]
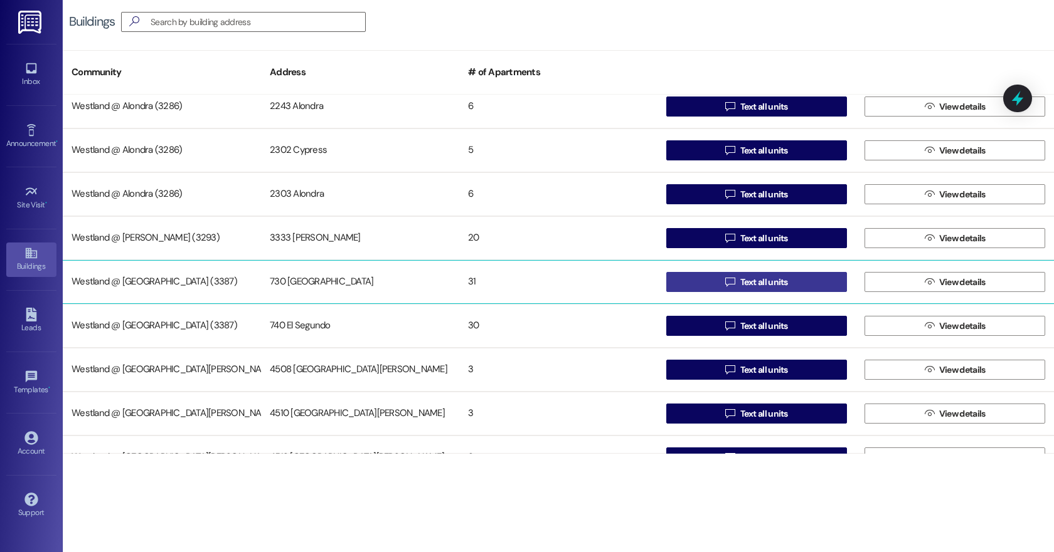
click at [769, 282] on span "Text all units" at bounding box center [764, 282] width 48 height 13
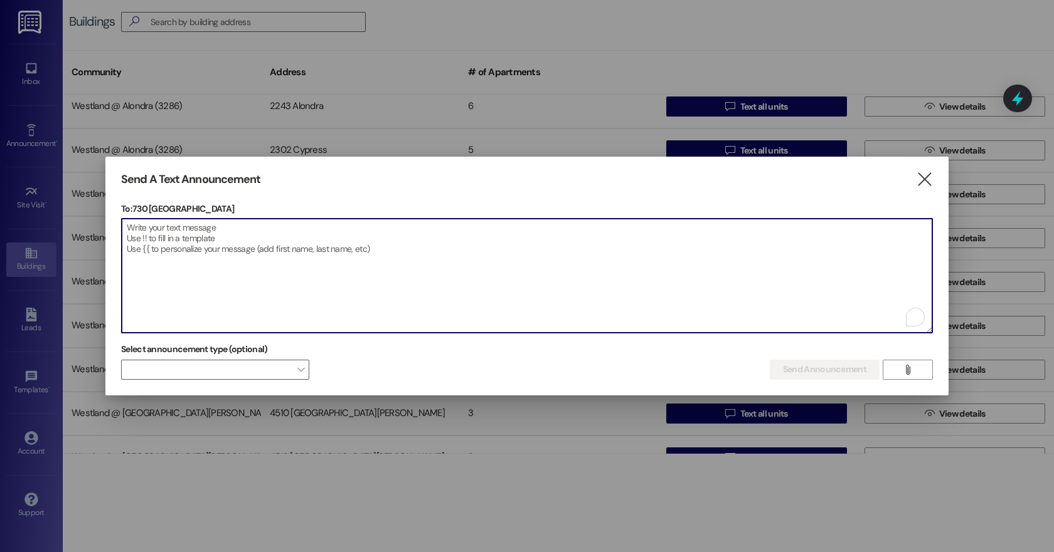
click at [152, 239] on textarea "To enrich screen reader interactions, please activate Accessibility in Grammarl…" at bounding box center [527, 276] width 810 height 114
paste textarea "Estimados residentes: Por favor, recuerden utilizar únicamente el espacio de es…"
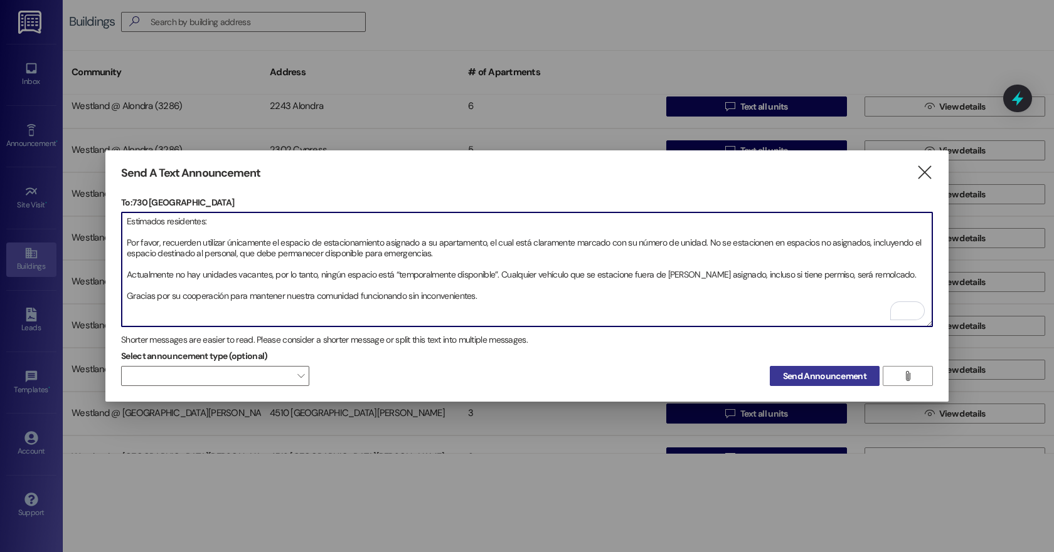
type textarea "Estimados residentes: Por favor, recuerden utilizar únicamente el espacio de es…"
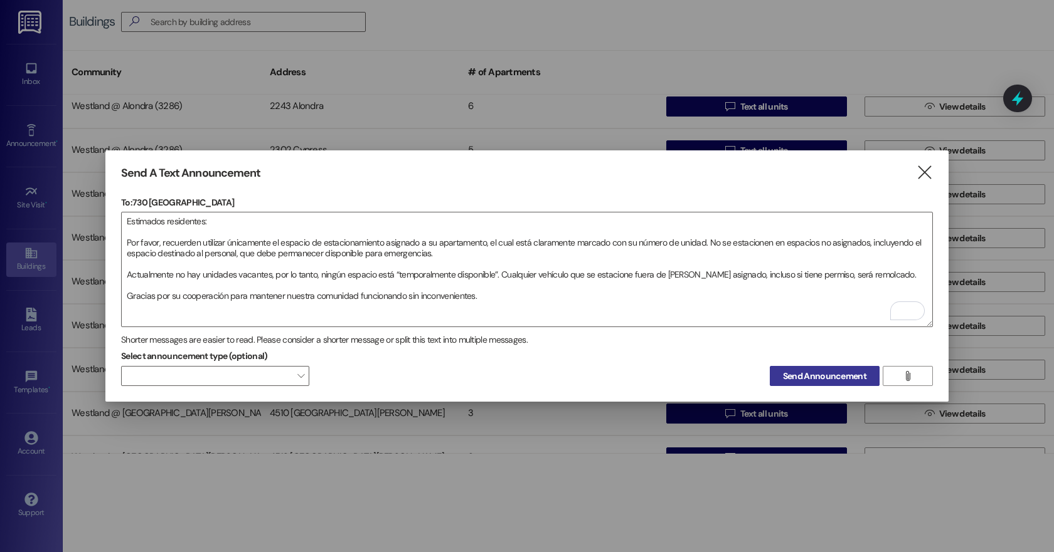
click at [814, 376] on span "Send Announcement" at bounding box center [824, 376] width 83 height 13
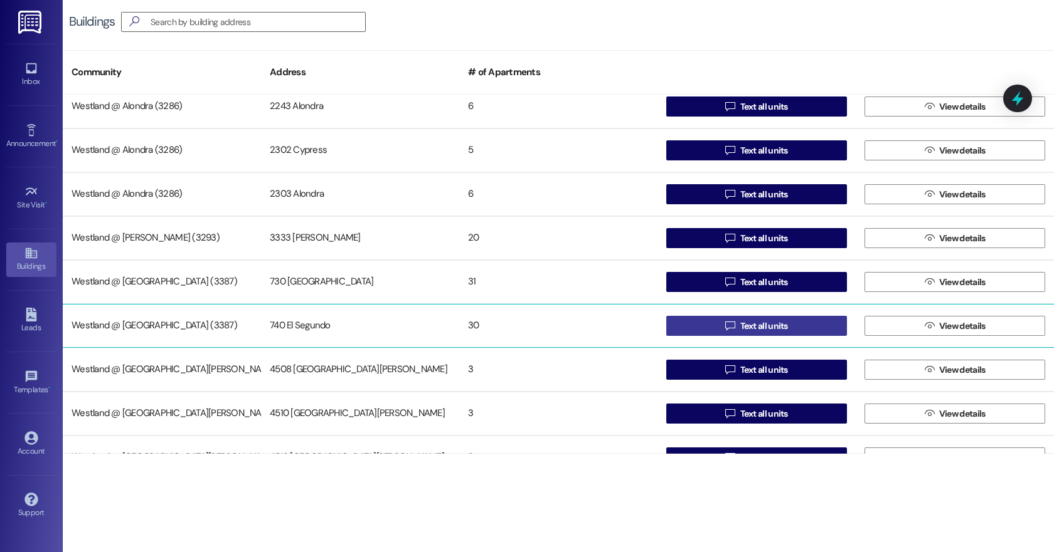
click at [756, 327] on span "Text all units" at bounding box center [764, 326] width 48 height 13
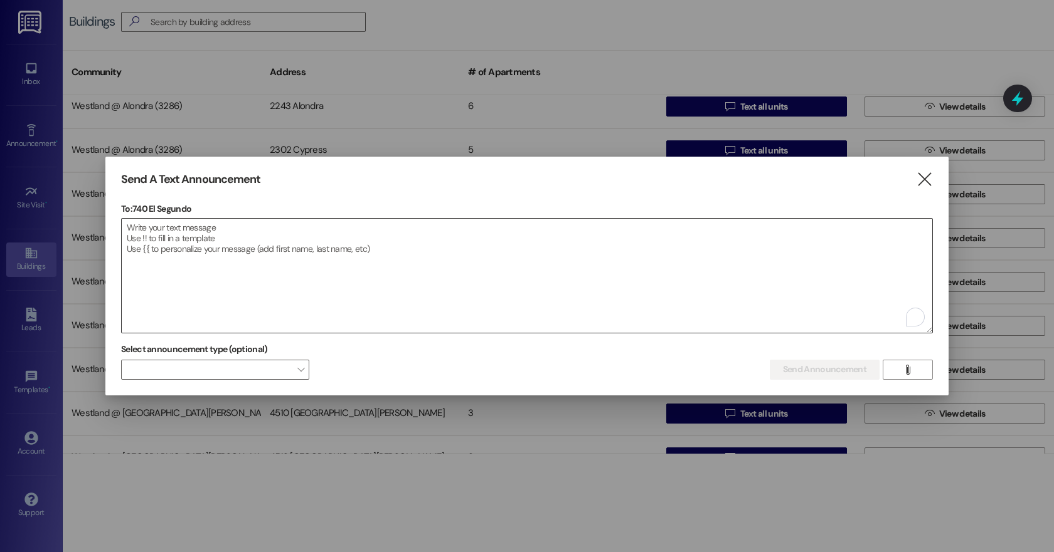
click at [181, 241] on textarea "To enrich screen reader interactions, please activate Accessibility in Grammarl…" at bounding box center [527, 276] width 810 height 114
click at [122, 233] on div at bounding box center [526, 275] width 811 height 115
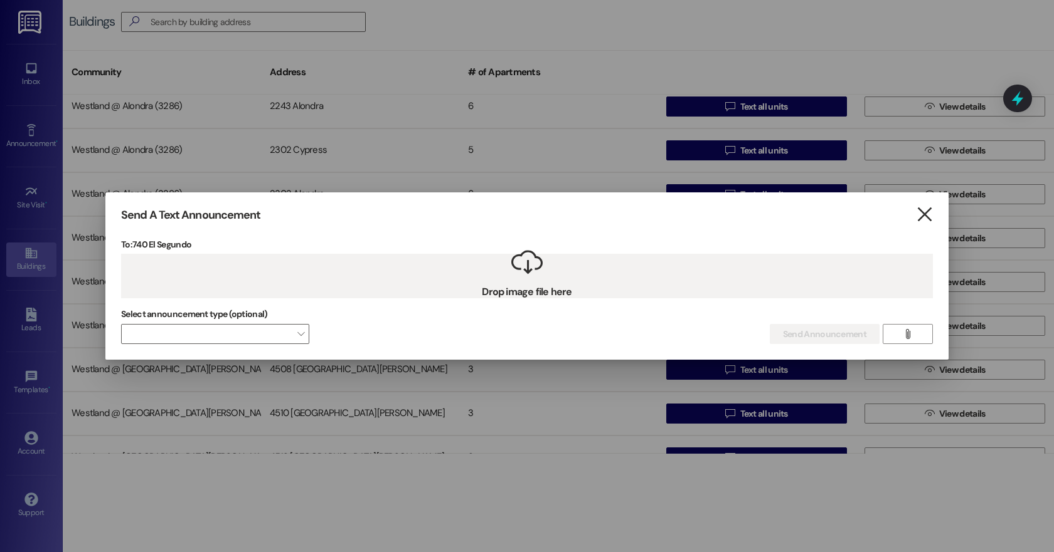
click at [924, 208] on icon "" at bounding box center [924, 214] width 17 height 13
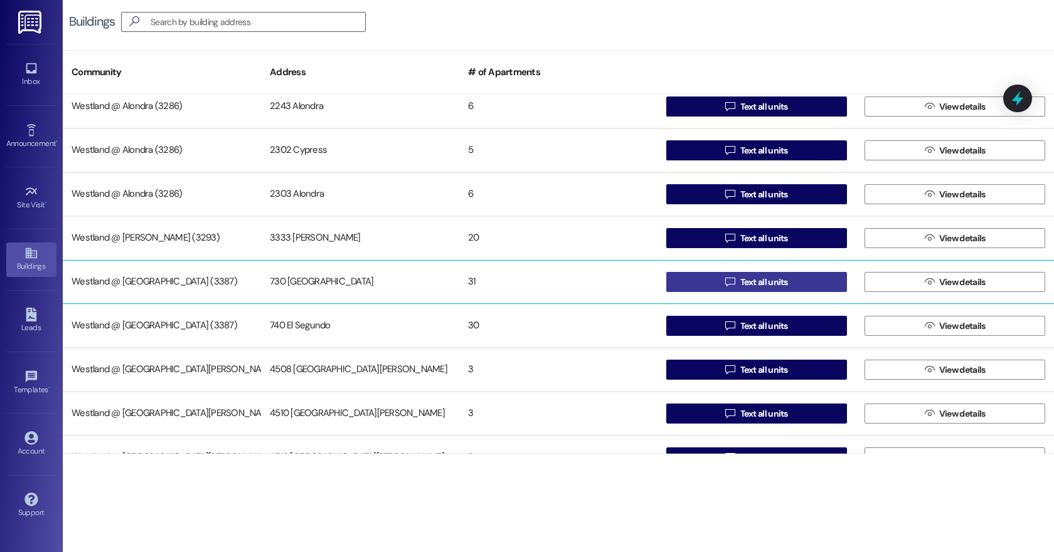
click at [767, 280] on span "Text all units" at bounding box center [764, 282] width 48 height 13
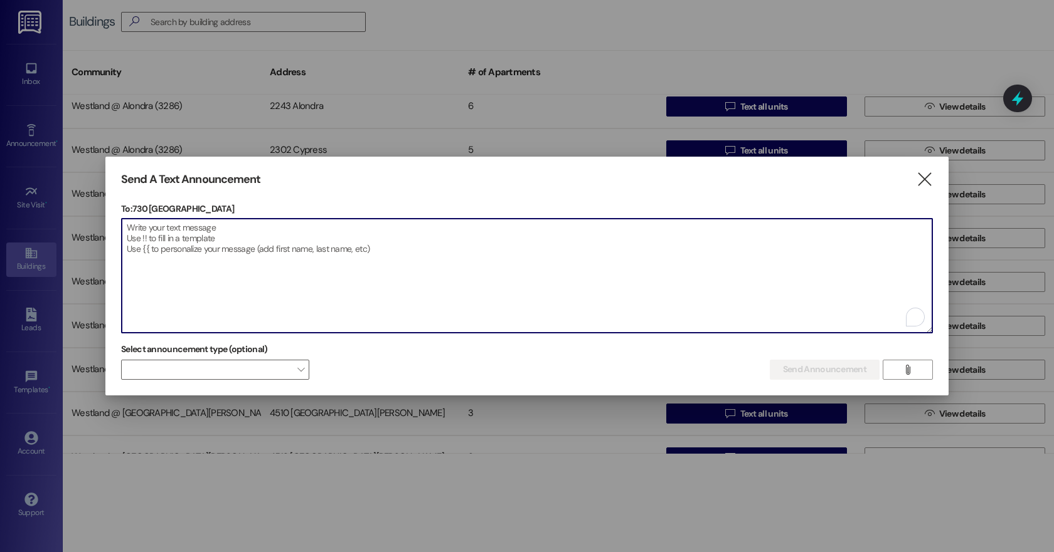
click at [146, 255] on textarea "To enrich screen reader interactions, please activate Accessibility in Grammarl…" at bounding box center [527, 276] width 810 height 114
paste textarea "Dear Residents, Please remember to use only your assigned parking space, clearl…"
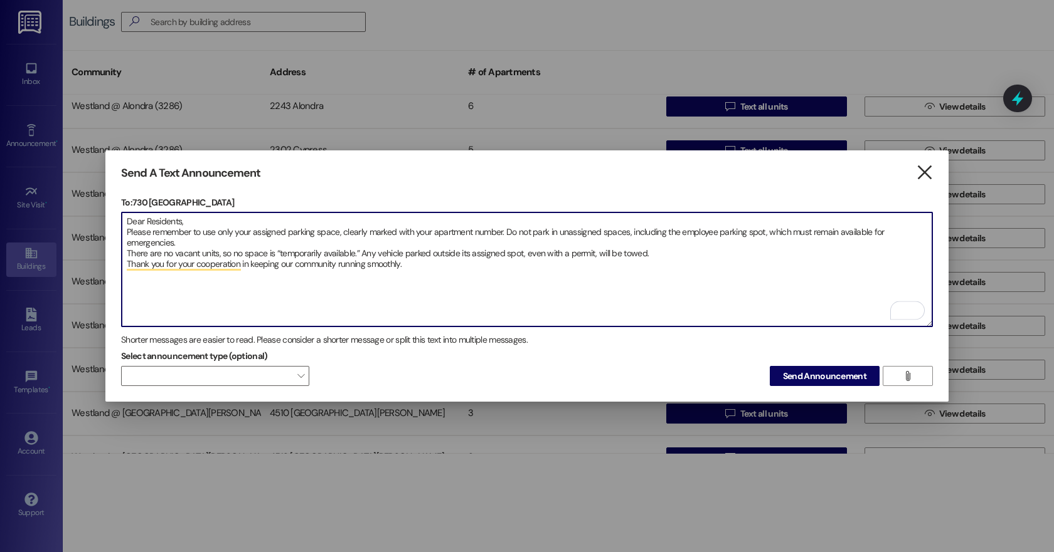
type textarea "Dear Residents, Please remember to use only your assigned parking space, clearl…"
click at [926, 167] on icon "" at bounding box center [924, 172] width 17 height 13
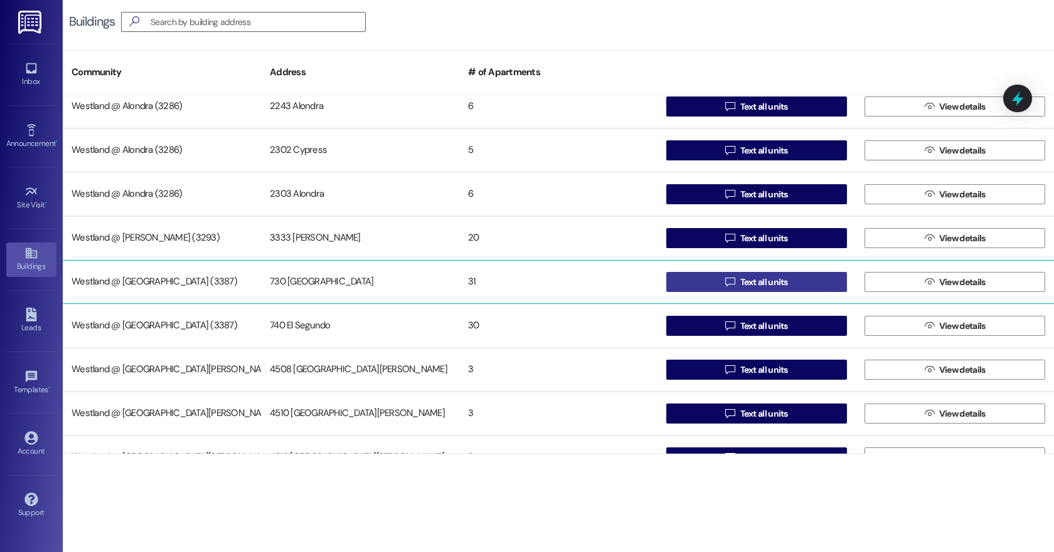
click at [745, 282] on span "Text all units" at bounding box center [764, 282] width 48 height 13
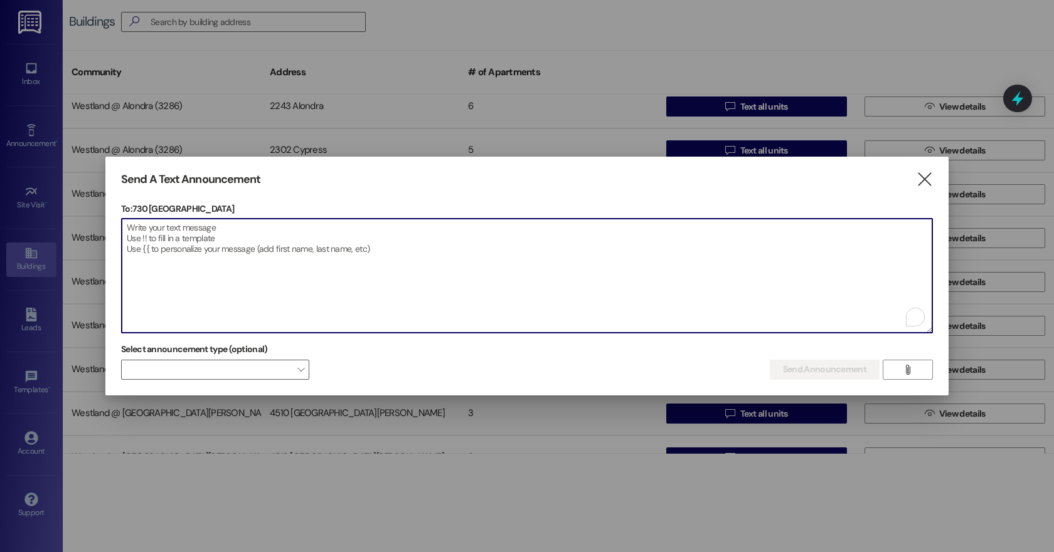
click at [209, 262] on textarea "To enrich screen reader interactions, please activate Accessibility in Grammarl…" at bounding box center [527, 276] width 810 height 114
paste textarea "Estimados residentes: Por favor, recuerden utilizar únicamente el espacio de es…"
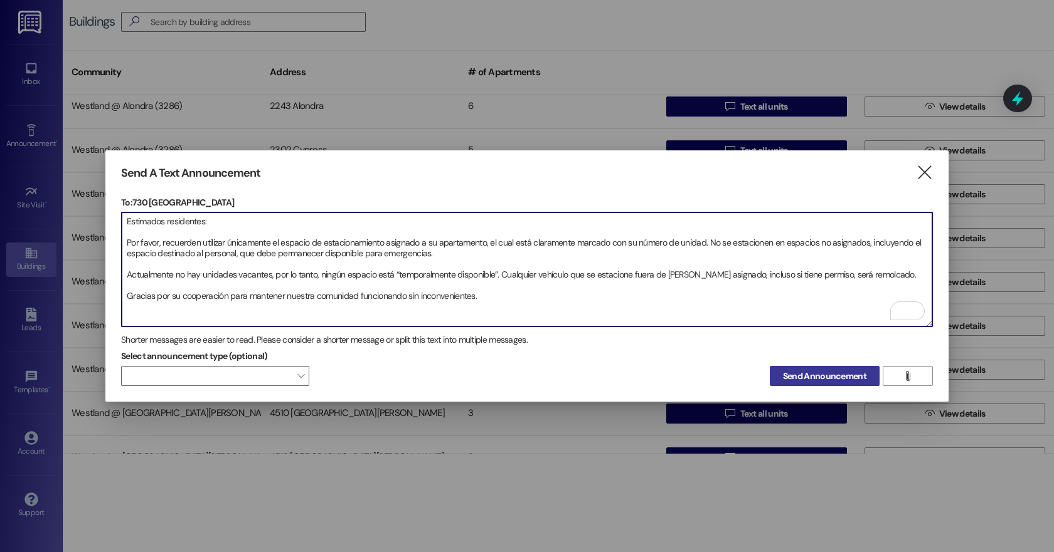
type textarea "Estimados residentes: Por favor, recuerden utilizar únicamente el espacio de es…"
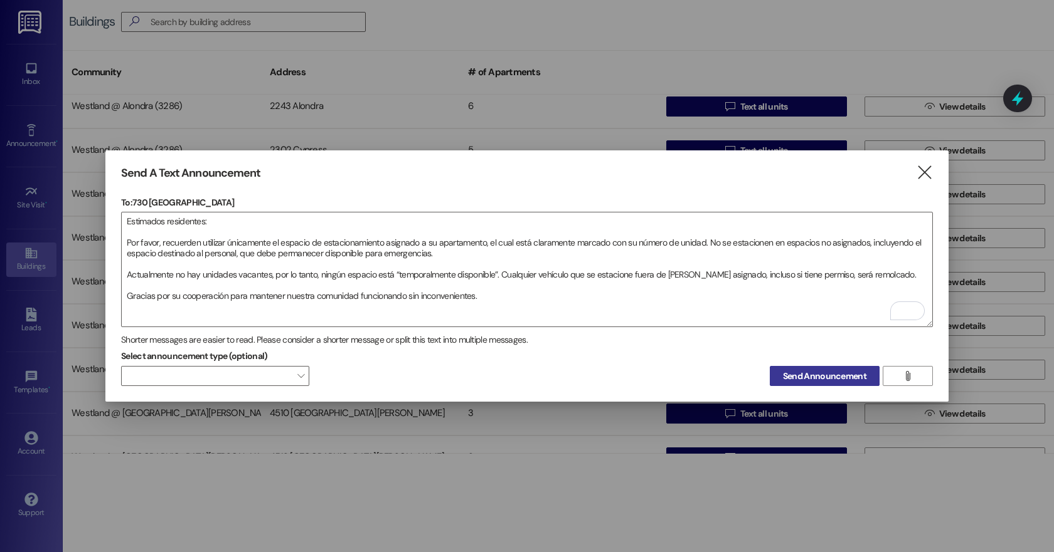
click at [833, 376] on span "Send Announcement" at bounding box center [824, 376] width 83 height 13
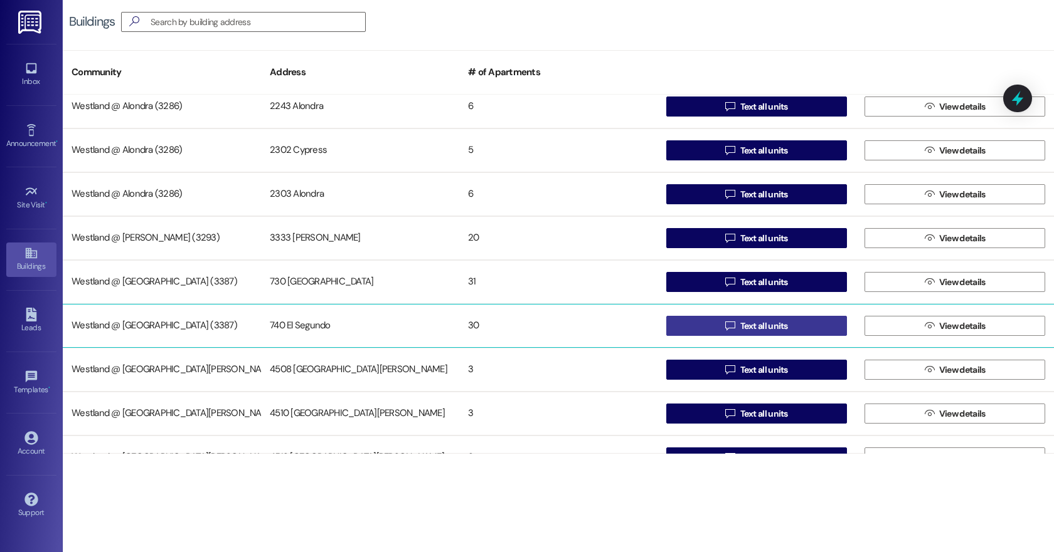
click at [748, 323] on span "Text all units" at bounding box center [764, 326] width 48 height 13
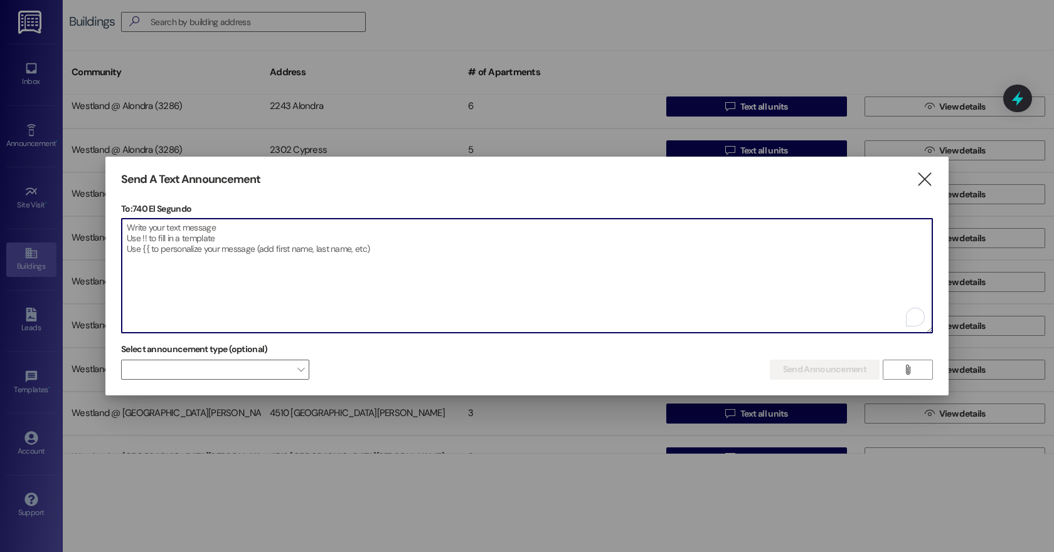
click at [213, 263] on textarea "To enrich screen reader interactions, please activate Accessibility in Grammarl…" at bounding box center [527, 276] width 810 height 114
click at [198, 245] on textarea "To enrich screen reader interactions, please activate Accessibility in Grammarl…" at bounding box center [527, 276] width 810 height 114
paste textarea "Dear Residents, Please remember to use only your assigned parking space, clearl…"
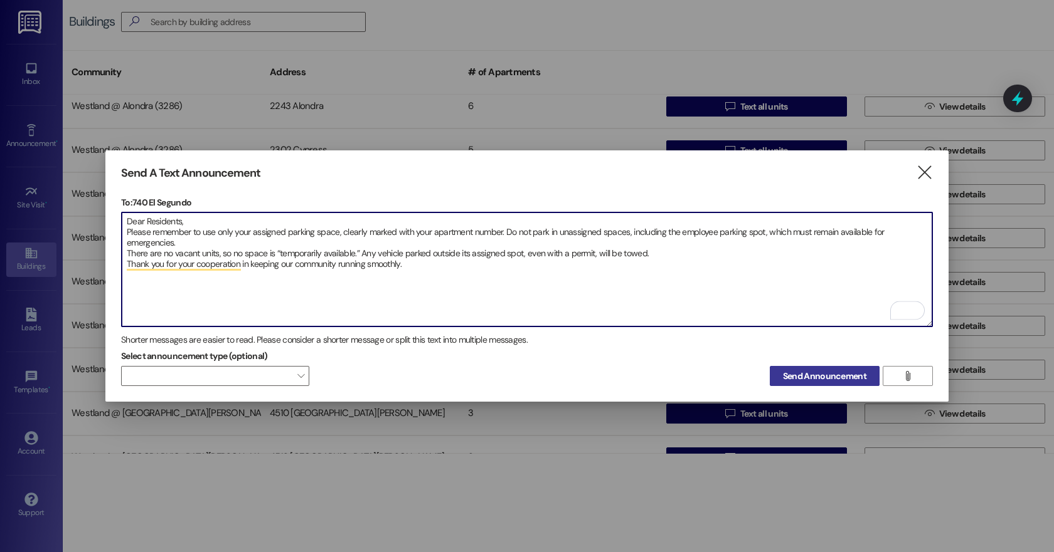
type textarea "Dear Residents, Please remember to use only your assigned parking space, clearl…"
click at [821, 372] on span "Send Announcement" at bounding box center [824, 376] width 83 height 13
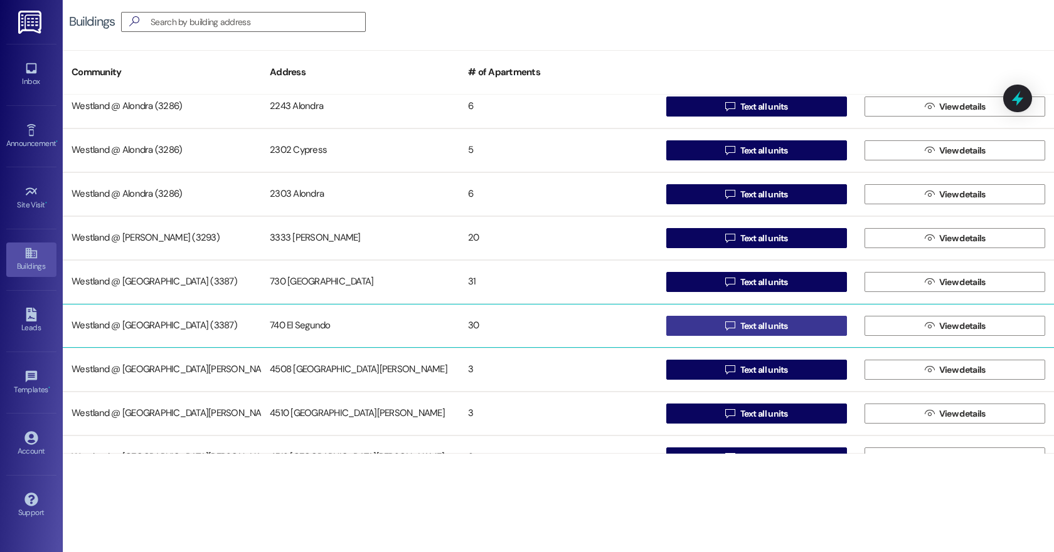
click at [766, 327] on span "Text all units" at bounding box center [764, 326] width 48 height 13
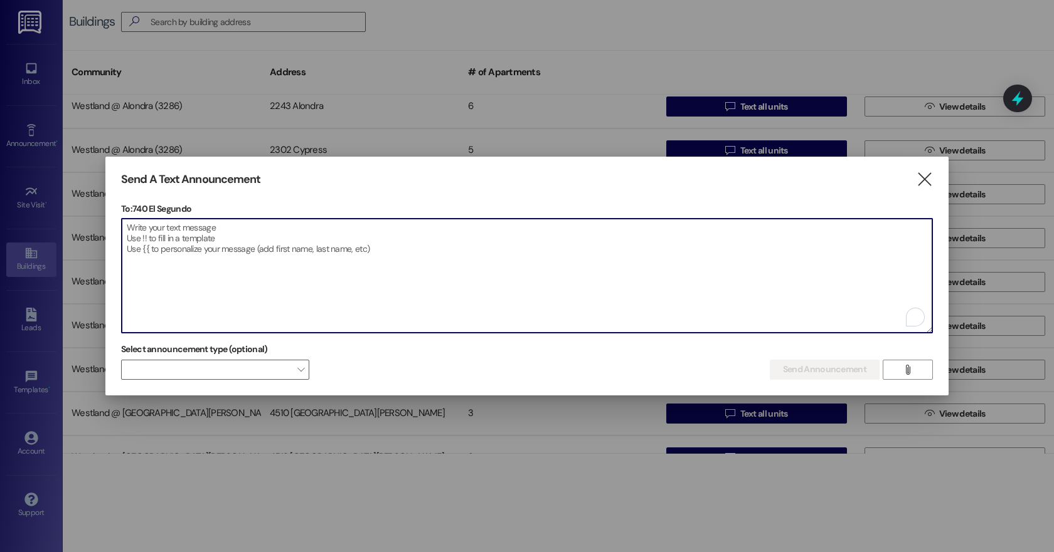
click at [127, 232] on textarea "To enrich screen reader interactions, please activate Accessibility in Grammarl…" at bounding box center [527, 276] width 810 height 114
paste textarea "Estimados residentes: Por favor, recuerden utilizar únicamente el espacio de es…"
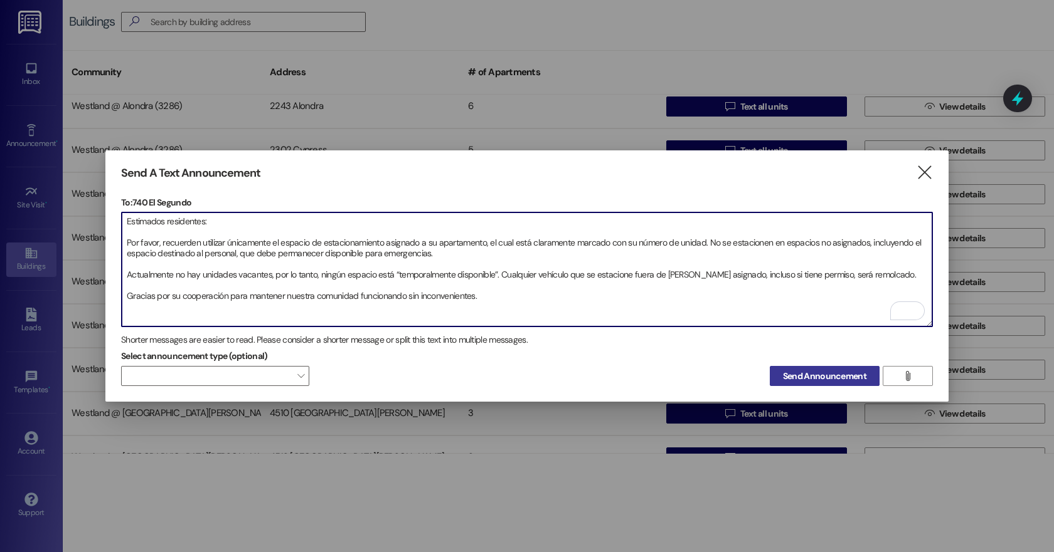
type textarea "Estimados residentes: Por favor, recuerden utilizar únicamente el espacio de es…"
click at [813, 370] on span "Send Announcement" at bounding box center [824, 376] width 83 height 13
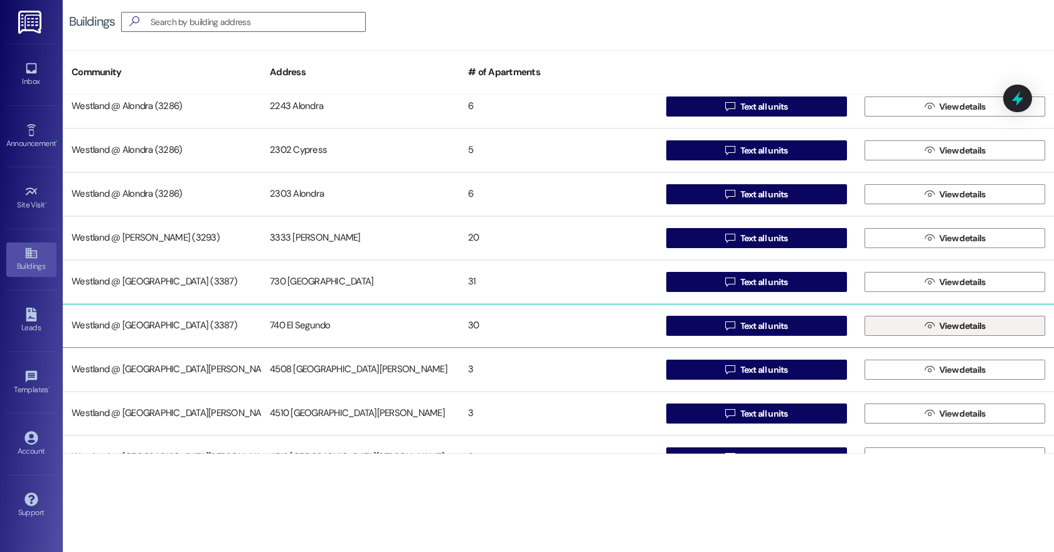
click at [947, 324] on span "View details" at bounding box center [962, 326] width 46 height 13
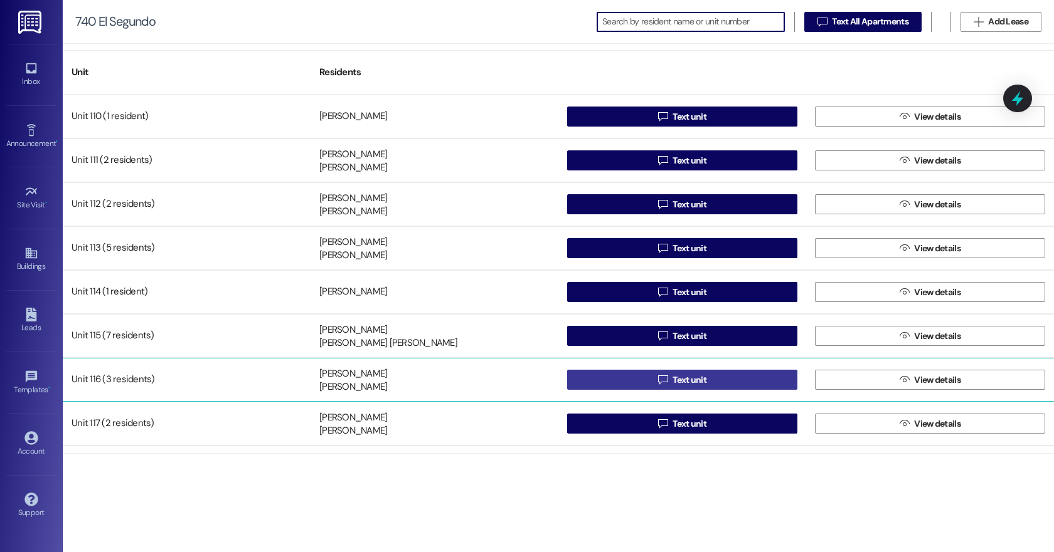
click at [699, 384] on span "Text unit" at bounding box center [689, 380] width 34 height 13
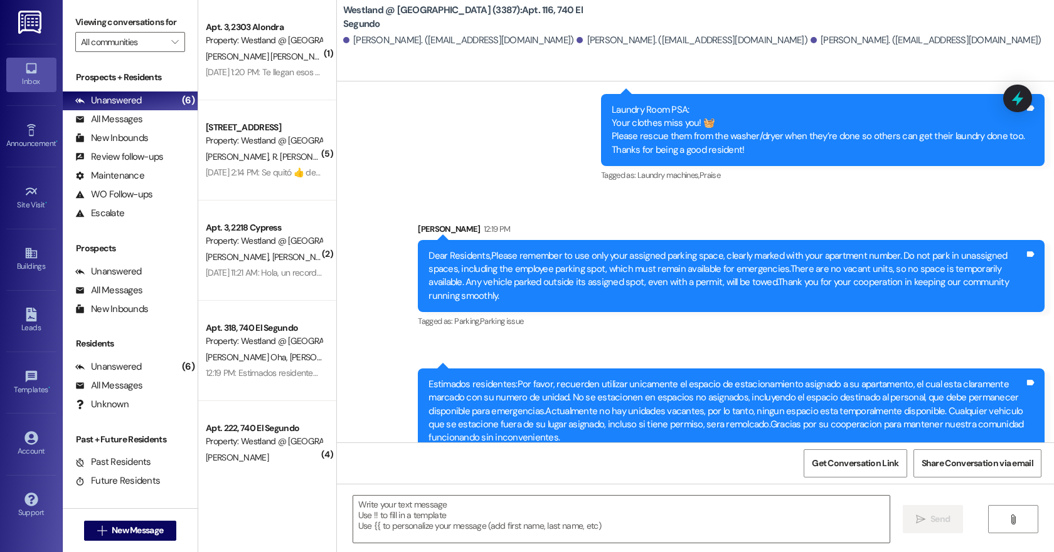
scroll to position [19, 0]
